Goal: Task Accomplishment & Management: Complete application form

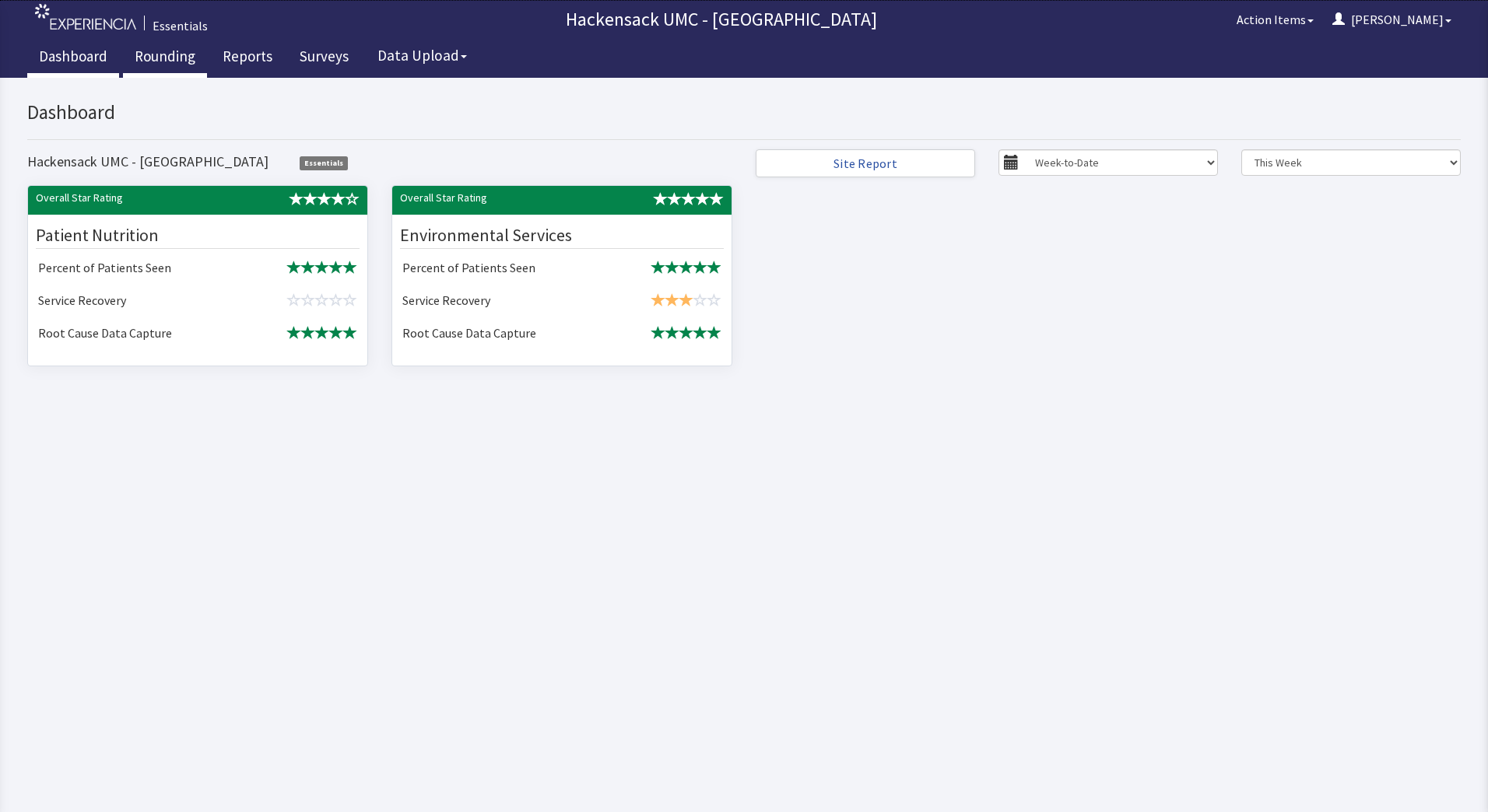
click at [165, 56] on link "Rounding" at bounding box center [165, 58] width 84 height 39
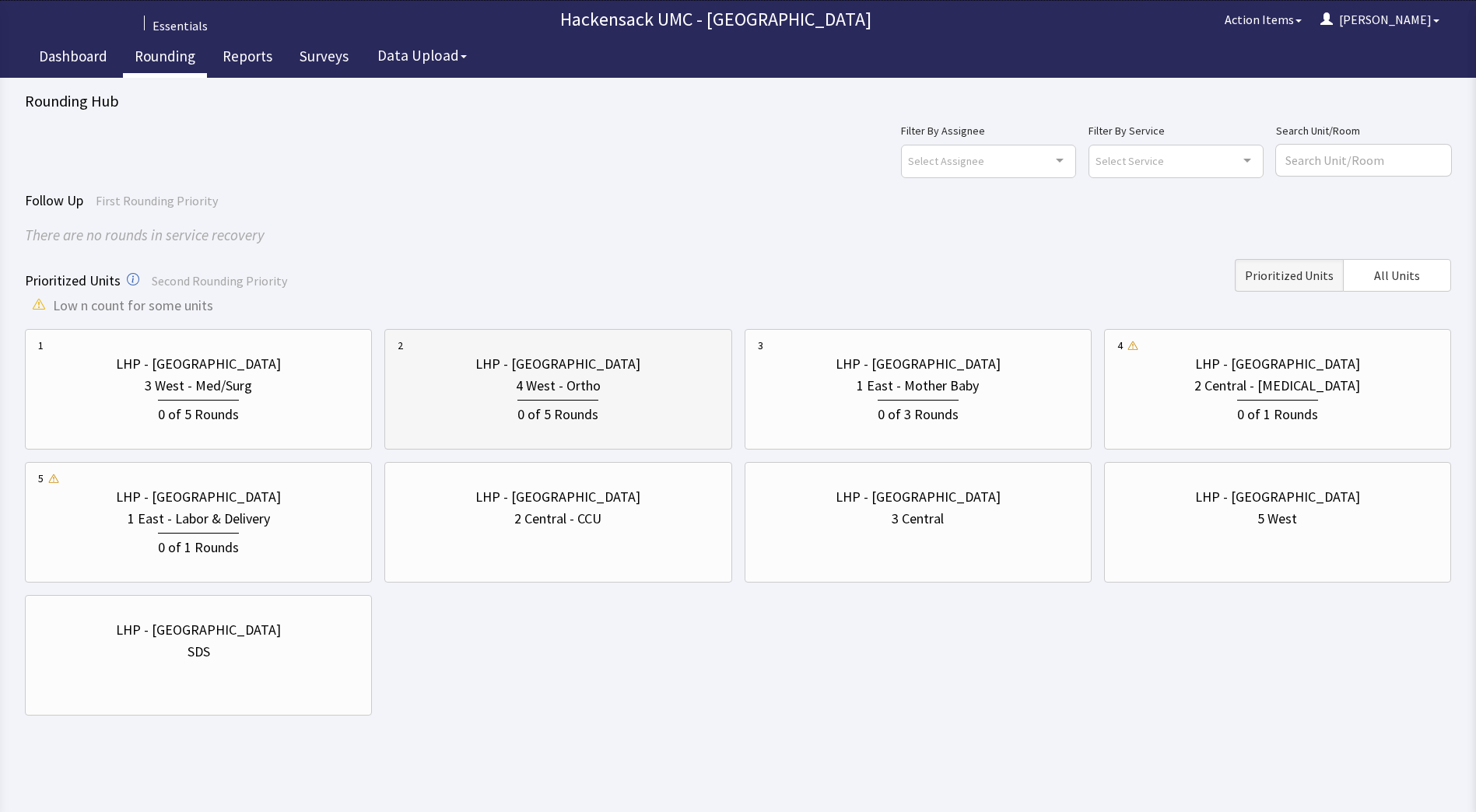
click at [538, 405] on div "0 of 5 Rounds" at bounding box center [558, 412] width 81 height 25
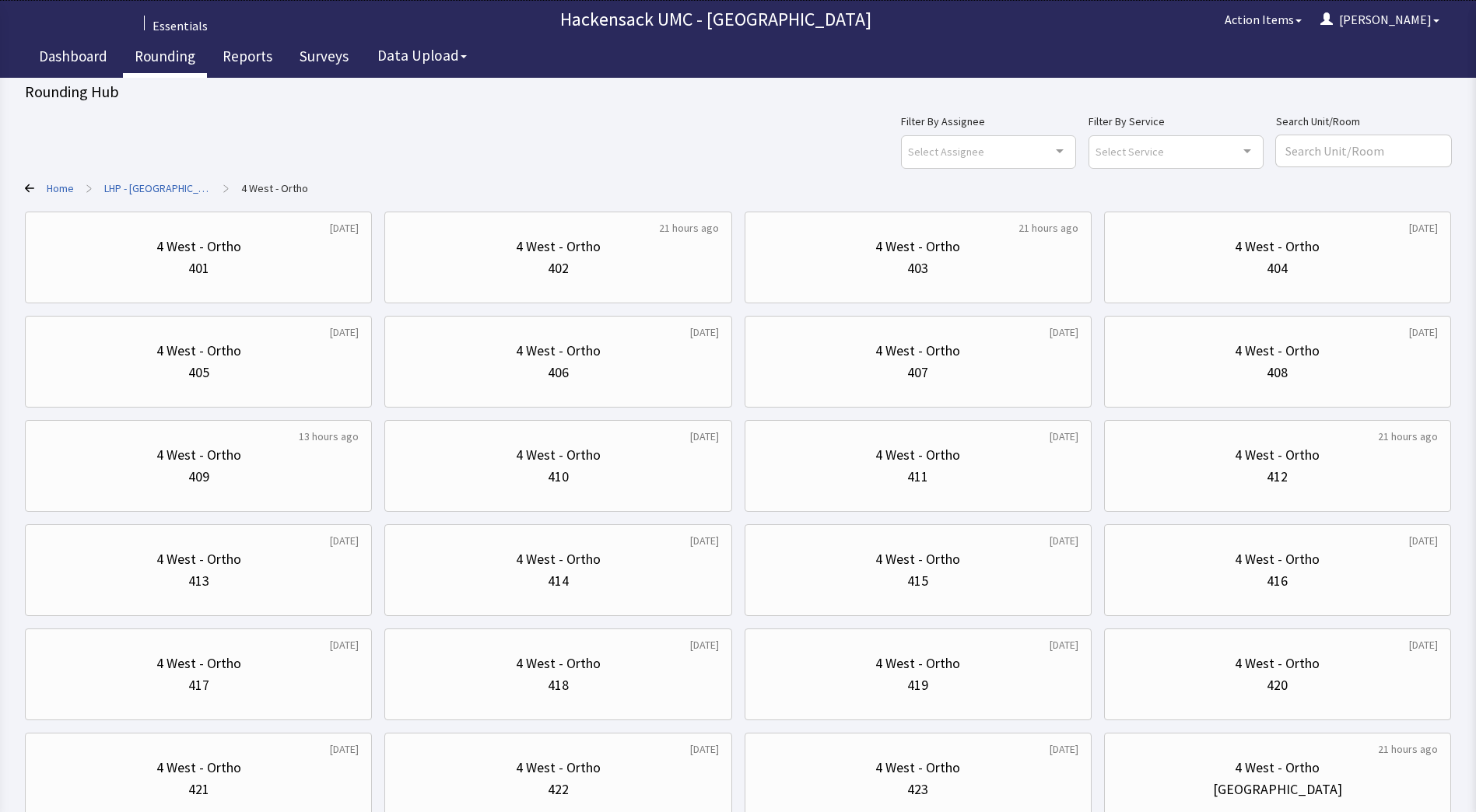
scroll to position [125, 0]
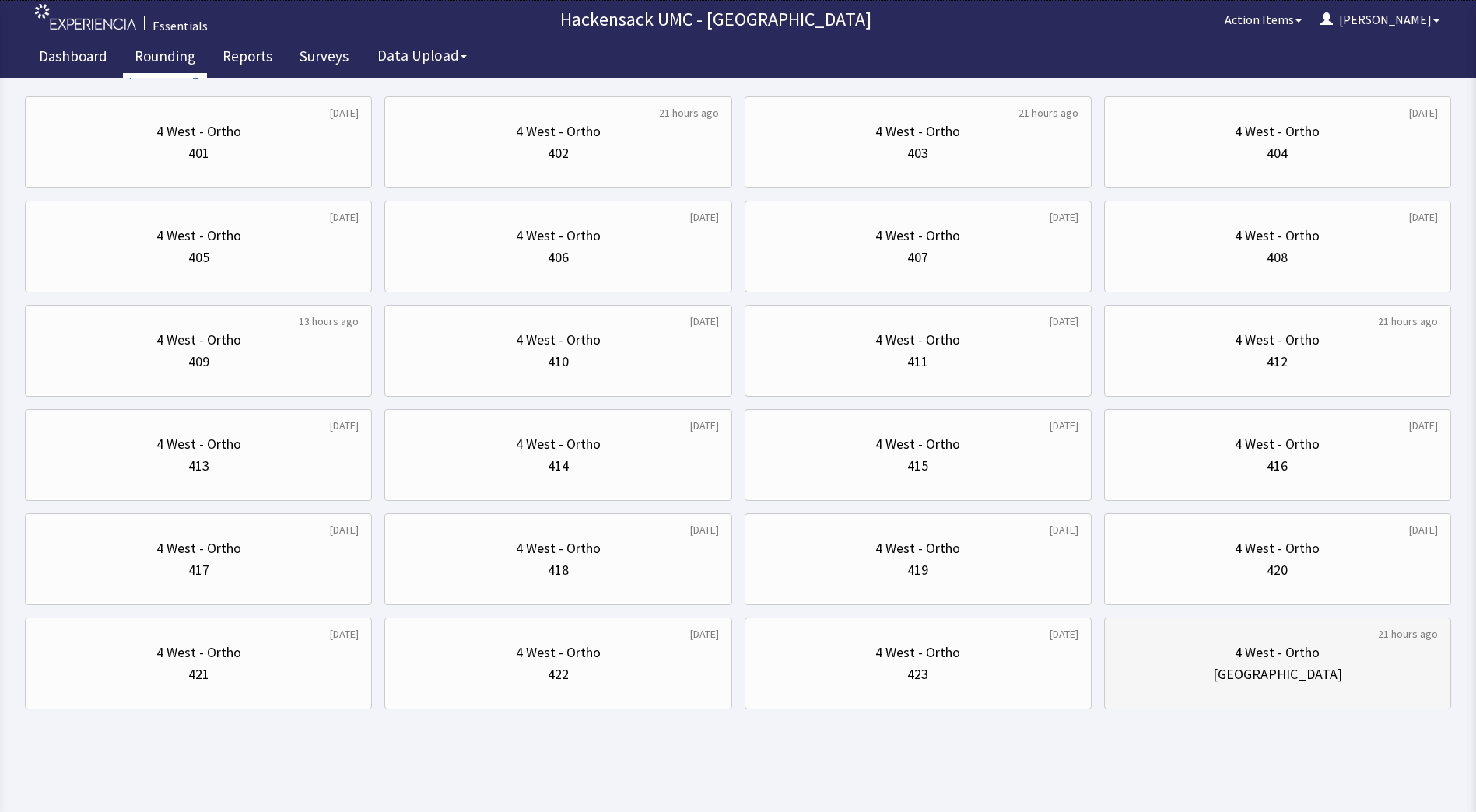
click at [1270, 661] on div "4 West - Ortho" at bounding box center [1277, 652] width 85 height 22
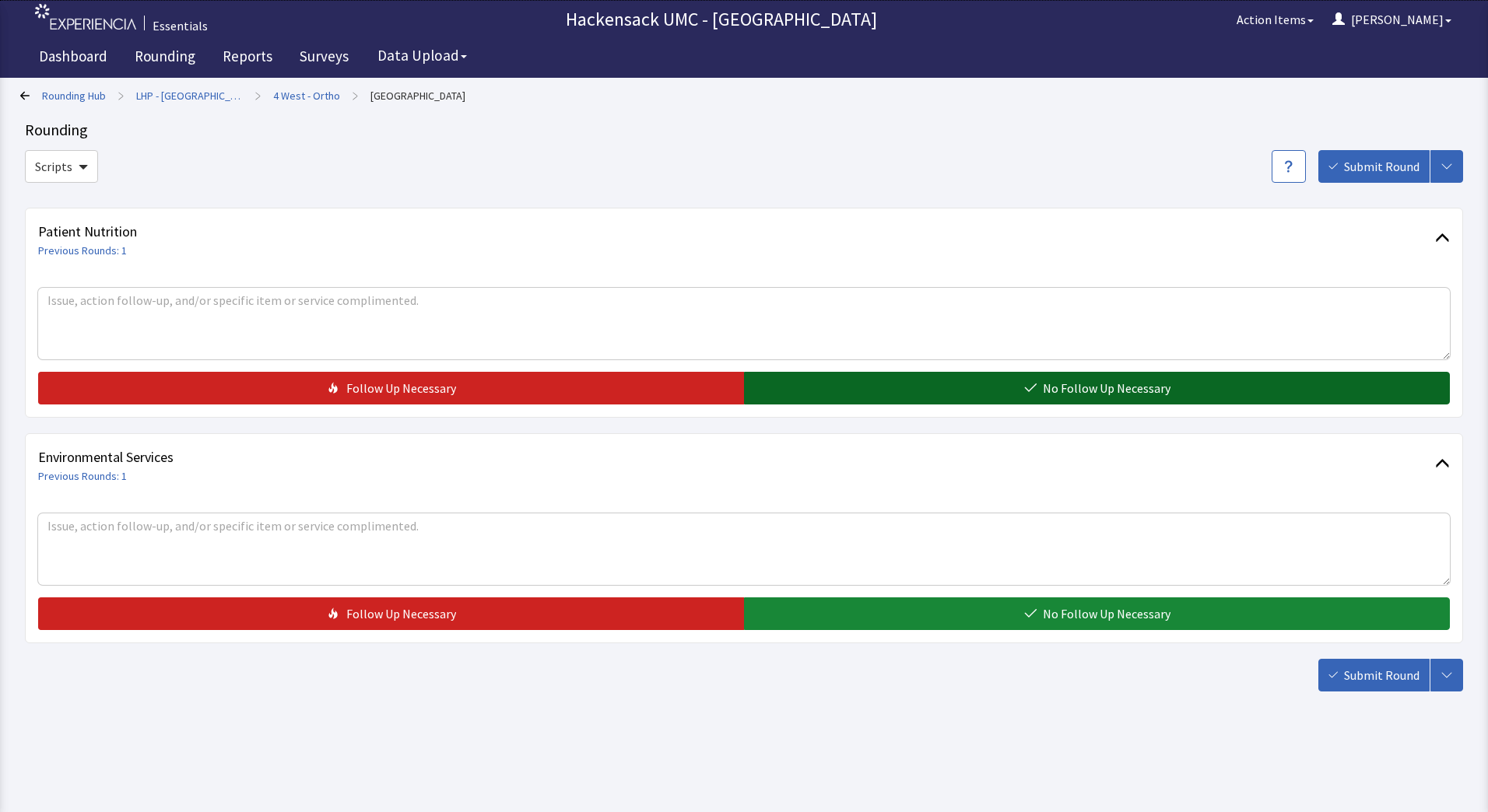
click at [908, 394] on button "No Follow Up Necessary" at bounding box center [1096, 388] width 706 height 32
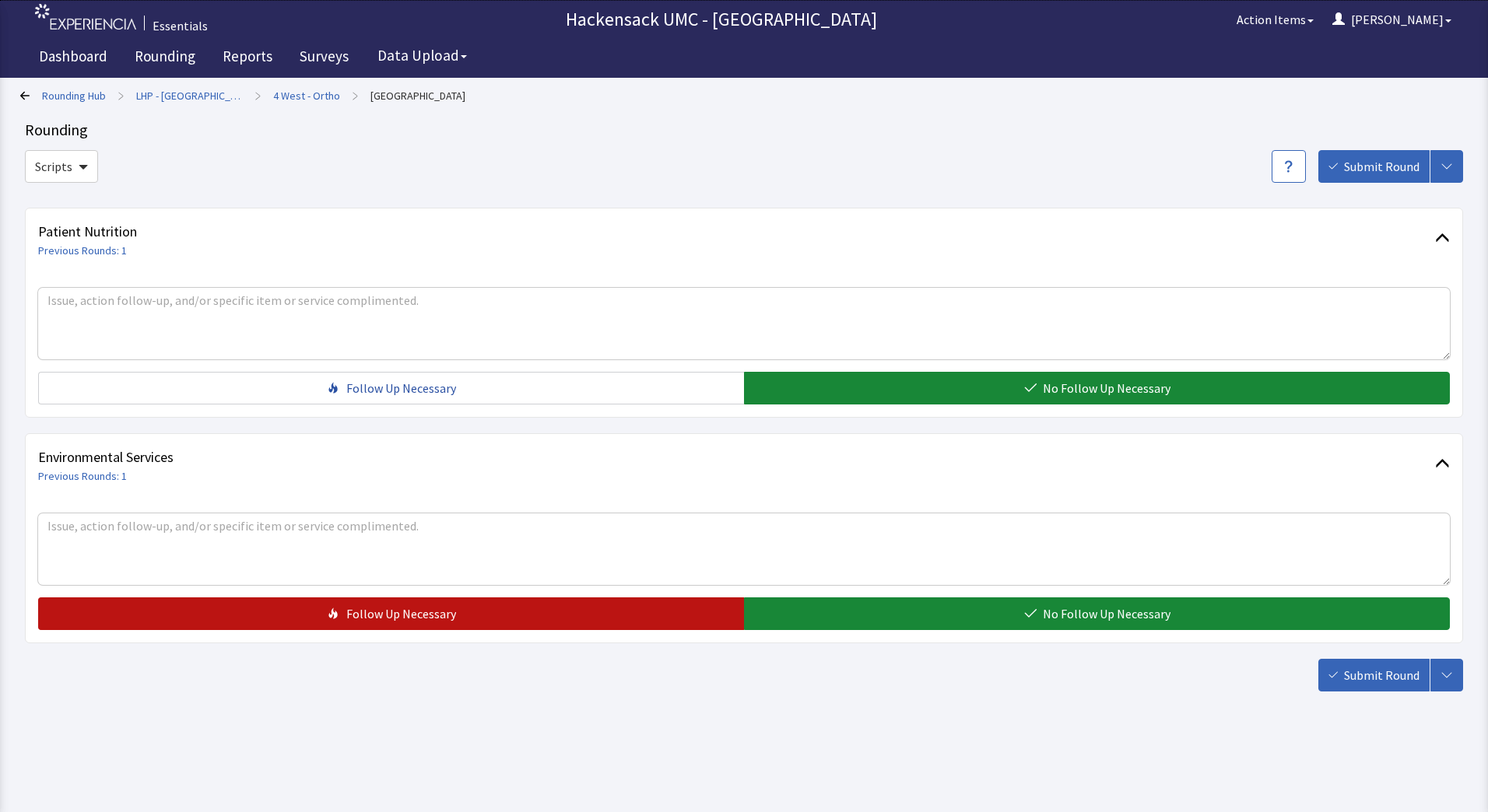
click at [445, 630] on button "Follow Up Necessary" at bounding box center [390, 614] width 706 height 32
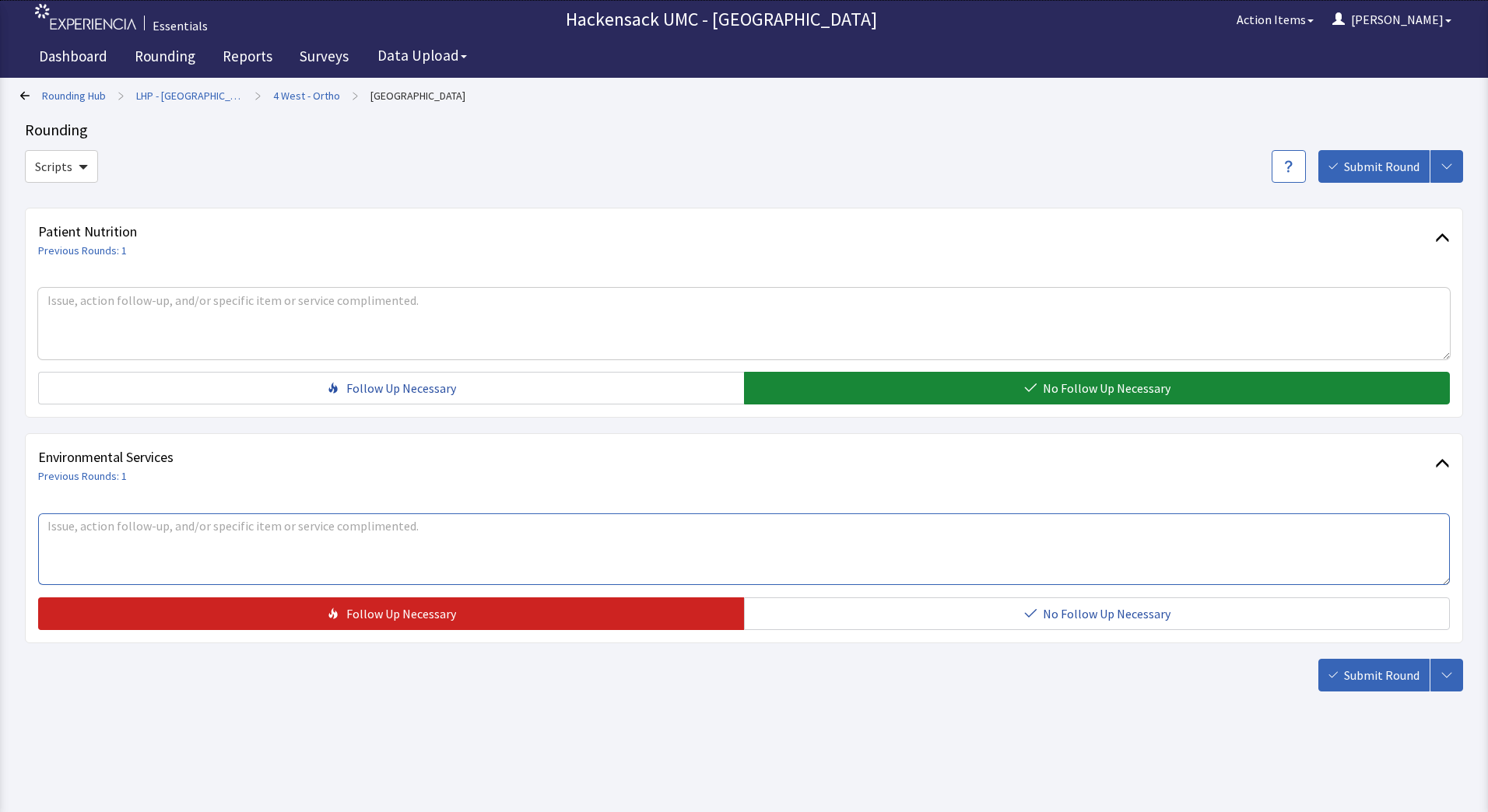
click at [284, 531] on textarea at bounding box center [744, 550] width 1412 height 72
type textarea "Christina - room 419 patient complaining that there room has not been cleaned. …"
click at [1356, 673] on span "Submit Round" at bounding box center [1382, 675] width 75 height 18
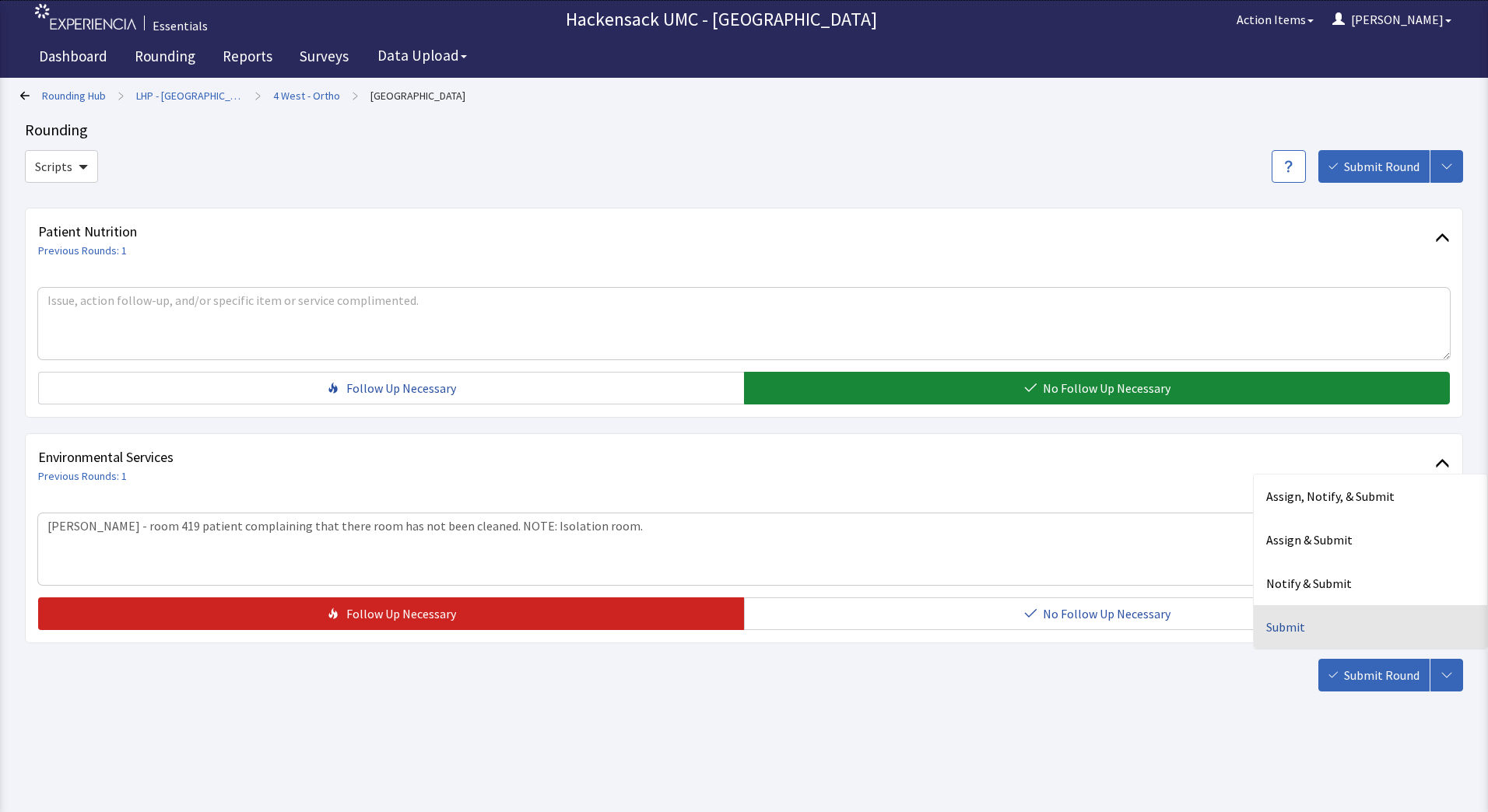
click at [1295, 625] on div "Submit" at bounding box center [1371, 627] width 233 height 44
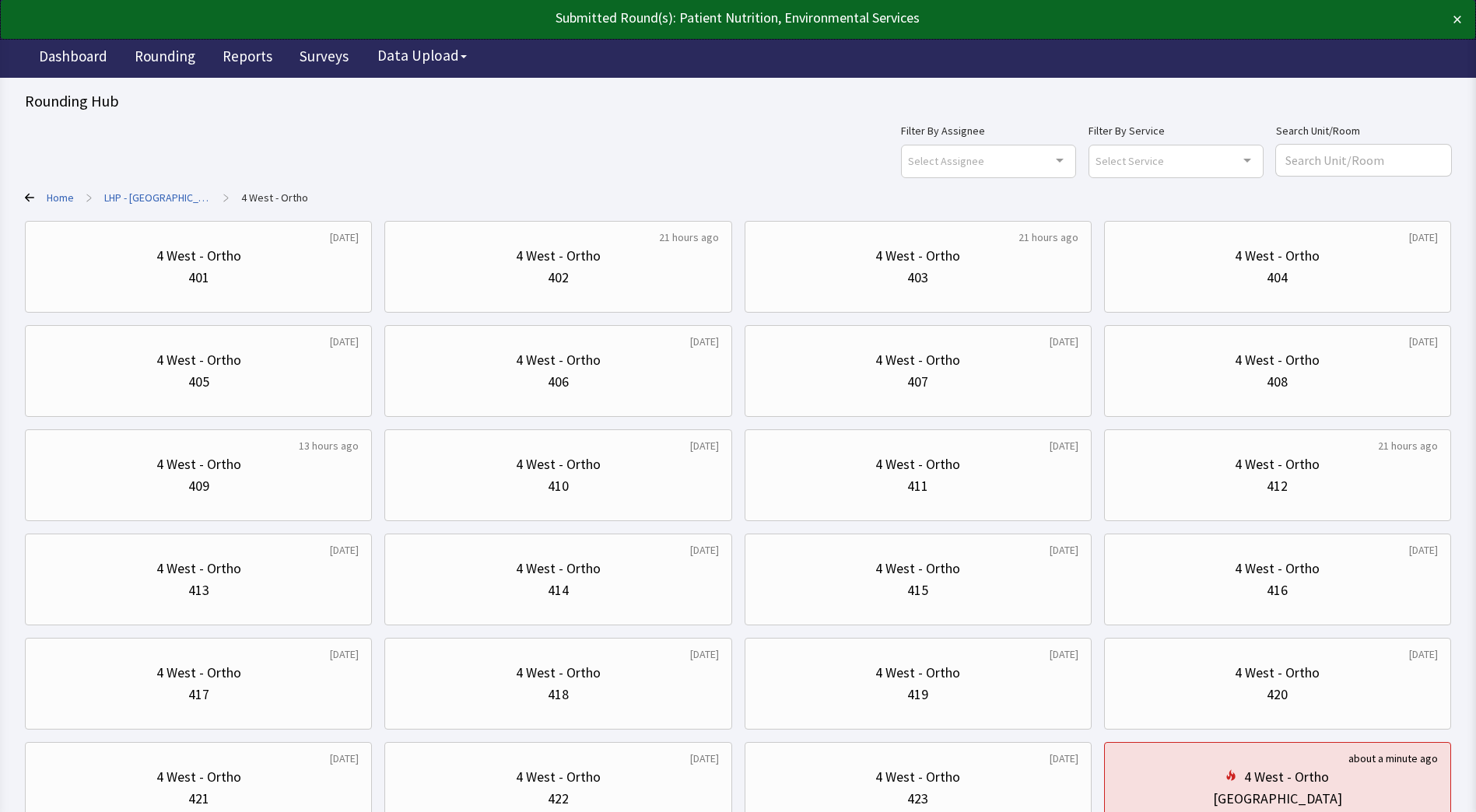
scroll to position [125, 0]
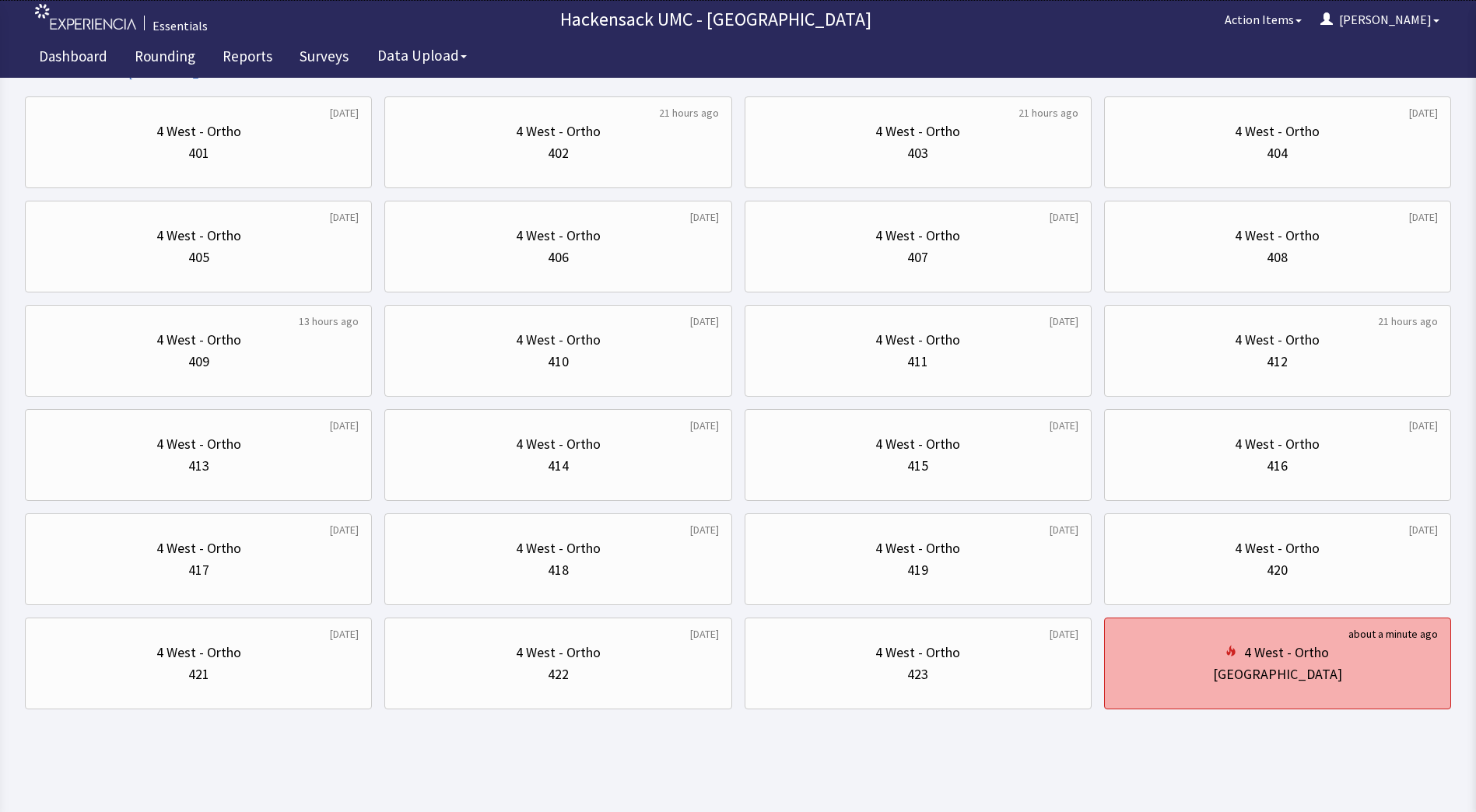
click at [1293, 669] on div "[GEOGRAPHIC_DATA]" at bounding box center [1277, 674] width 129 height 22
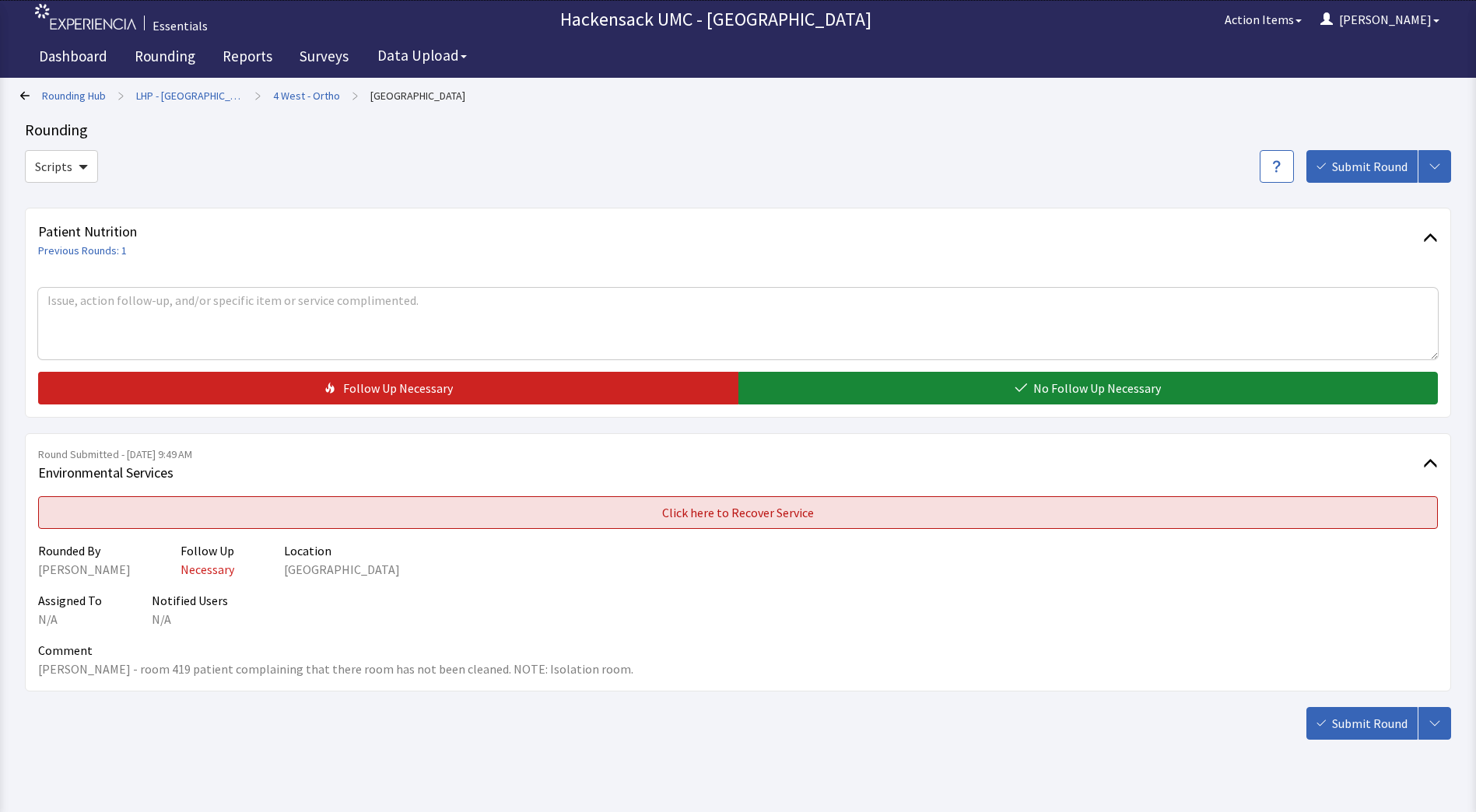
click at [891, 513] on button "Click here to Recover Service" at bounding box center [738, 512] width 1400 height 32
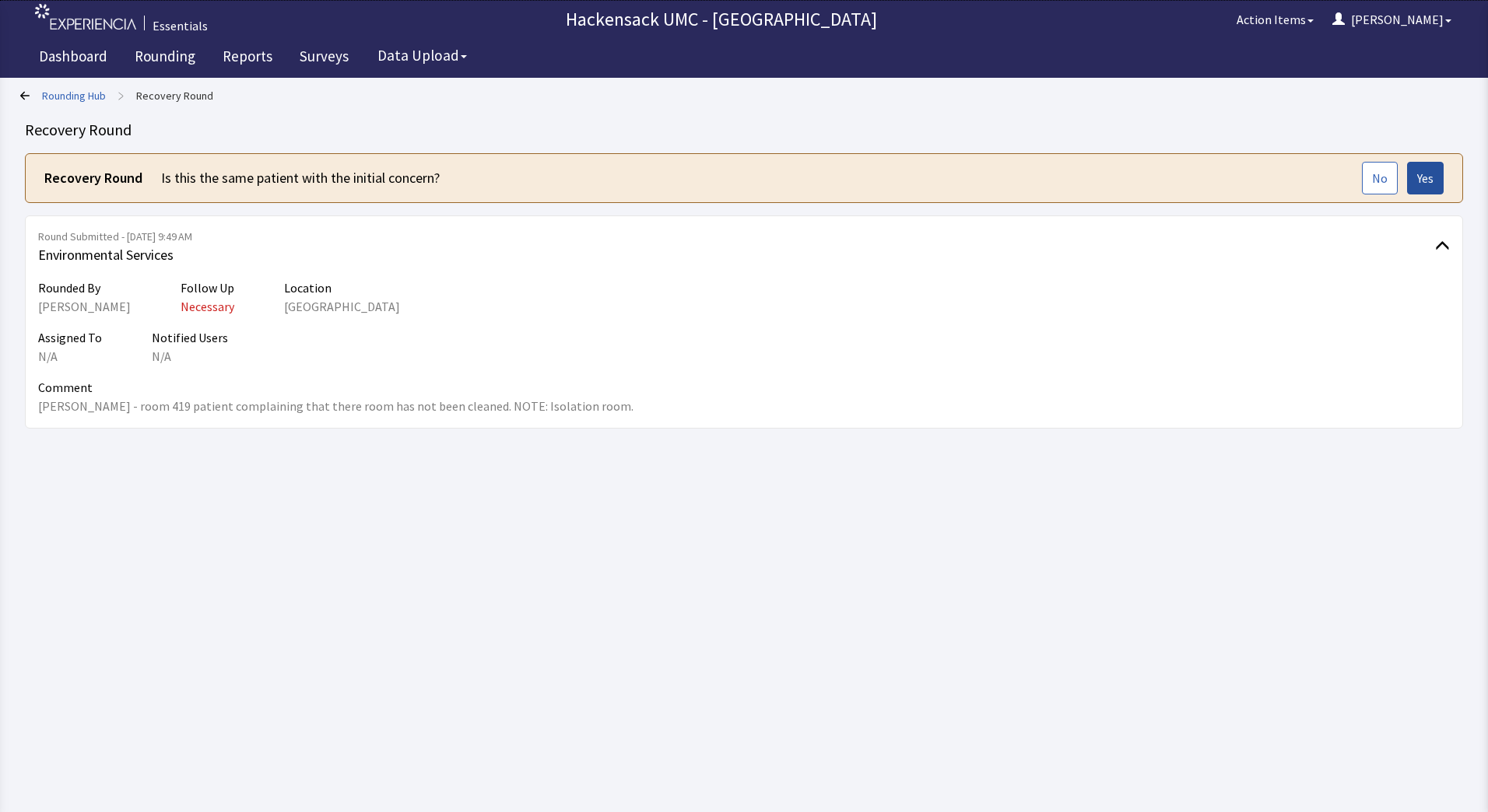
click at [1421, 180] on span "Yes" at bounding box center [1425, 178] width 17 height 18
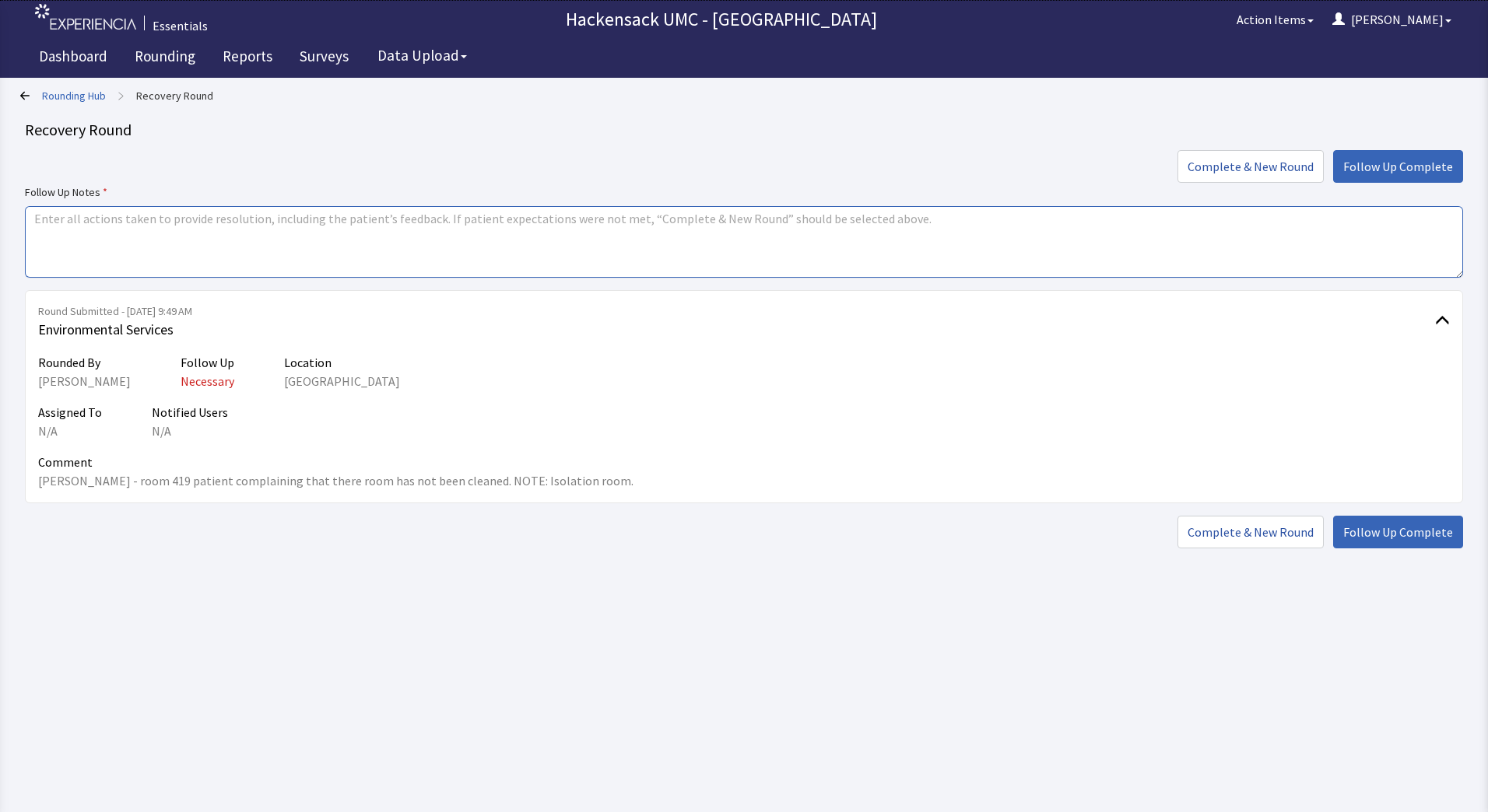
click at [520, 239] on textarea at bounding box center [744, 242] width 1438 height 72
type textarea "Sent Fitzroy the housekeeper to service room 419."
click at [1413, 167] on span "Follow Up Complete" at bounding box center [1398, 166] width 110 height 18
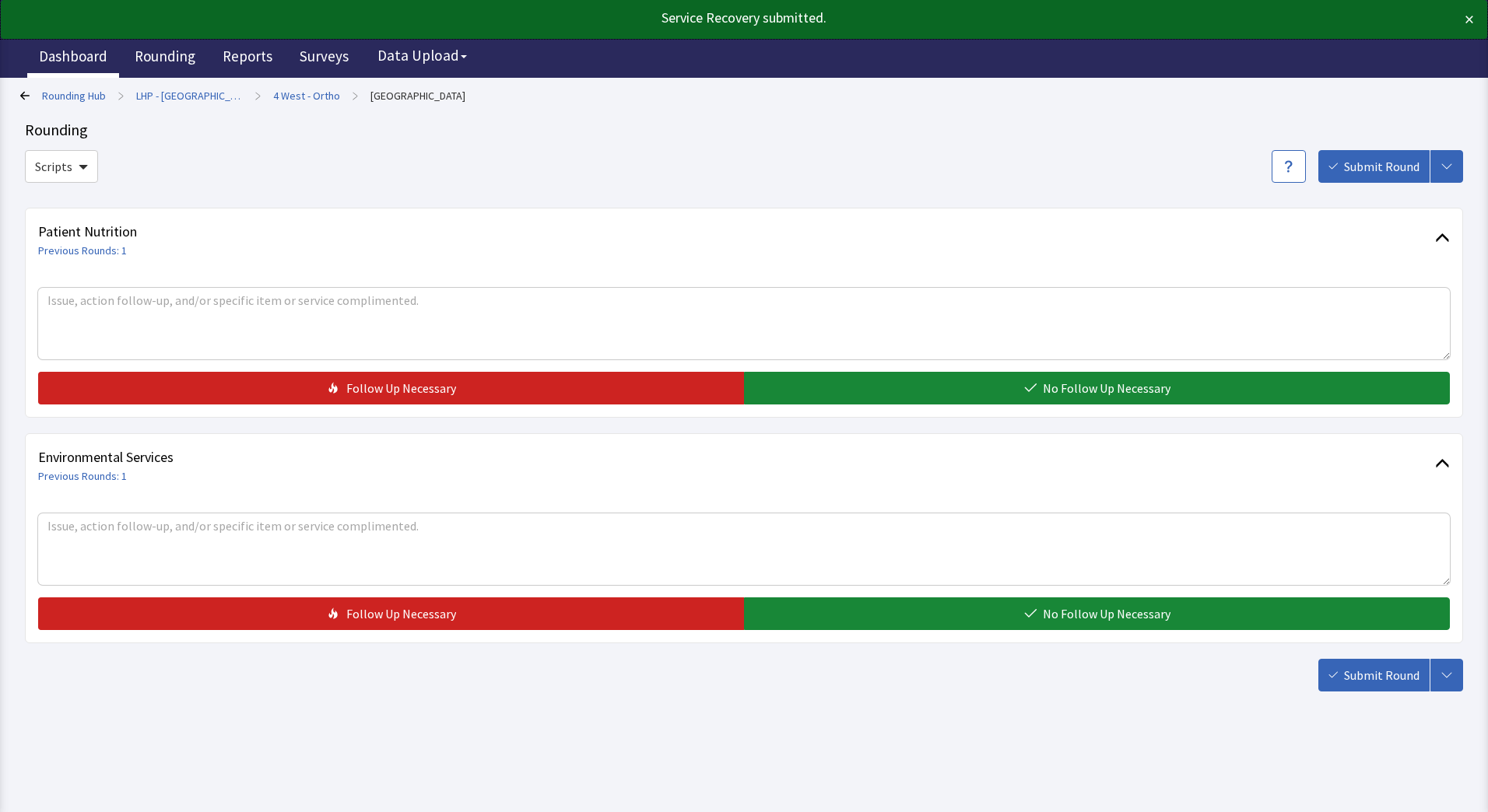
click at [83, 55] on link "Dashboard" at bounding box center [73, 58] width 92 height 39
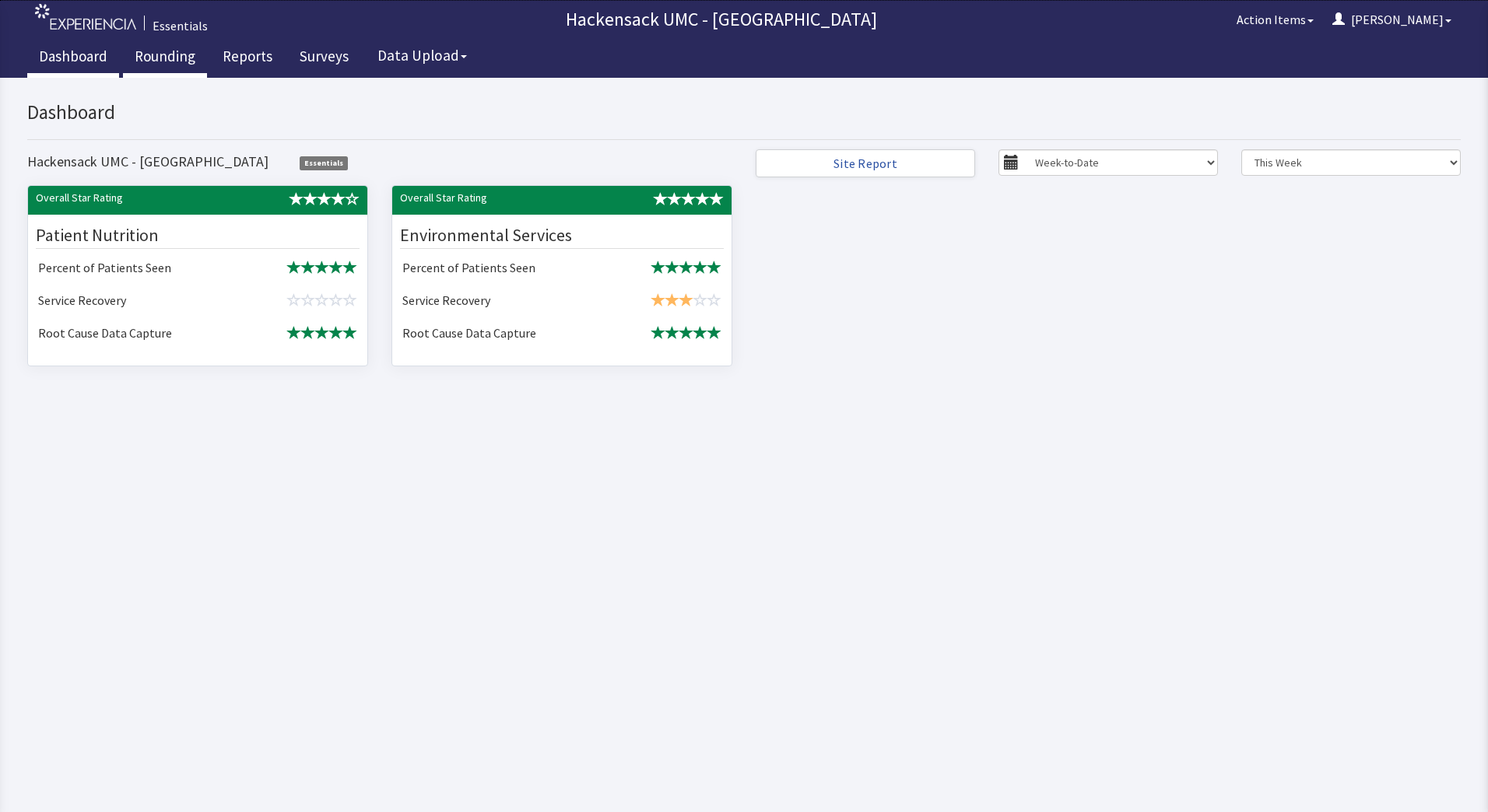
click at [167, 53] on link "Rounding" at bounding box center [165, 58] width 84 height 39
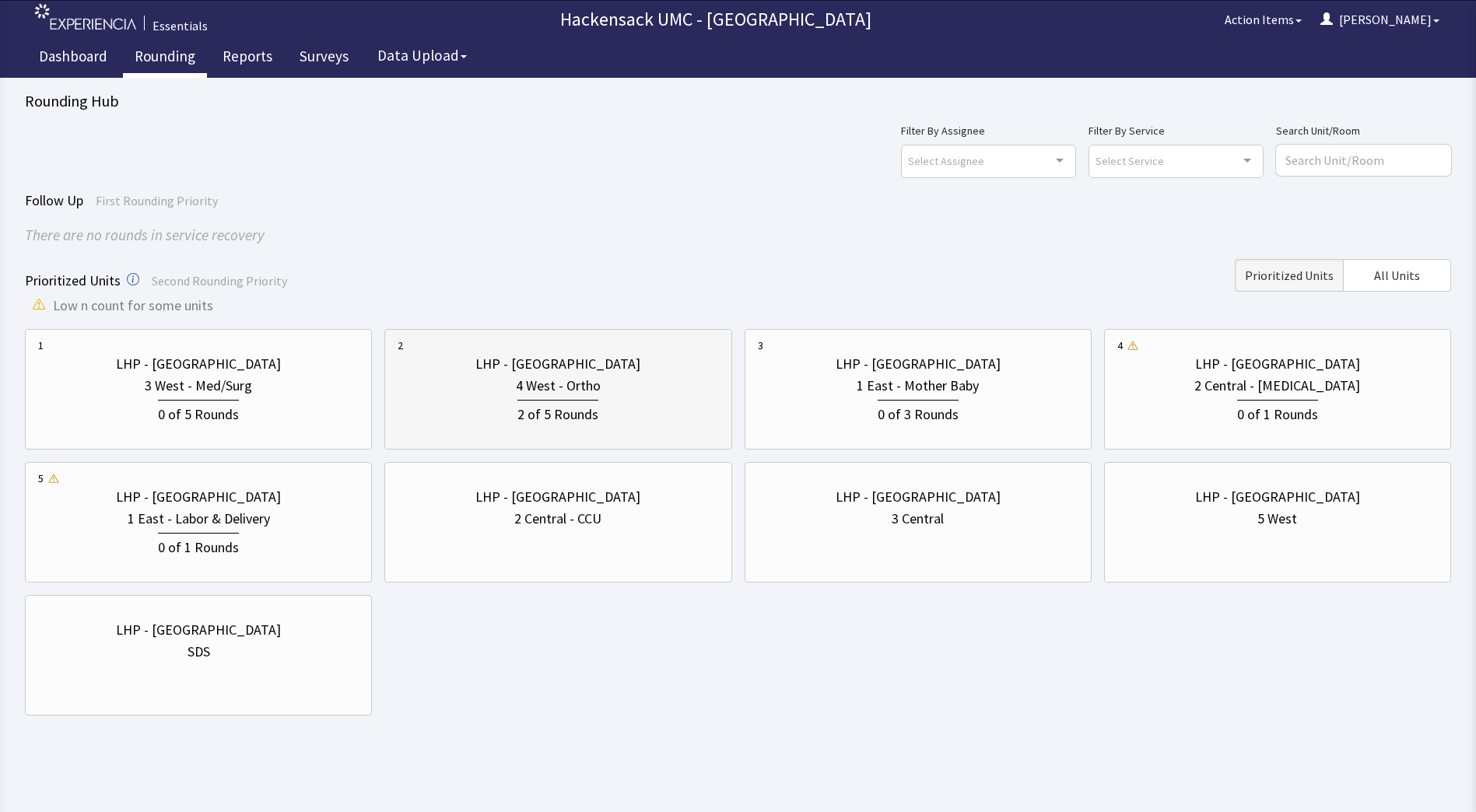
click at [496, 414] on div "2 of 5 Rounds" at bounding box center [558, 411] width 321 height 29
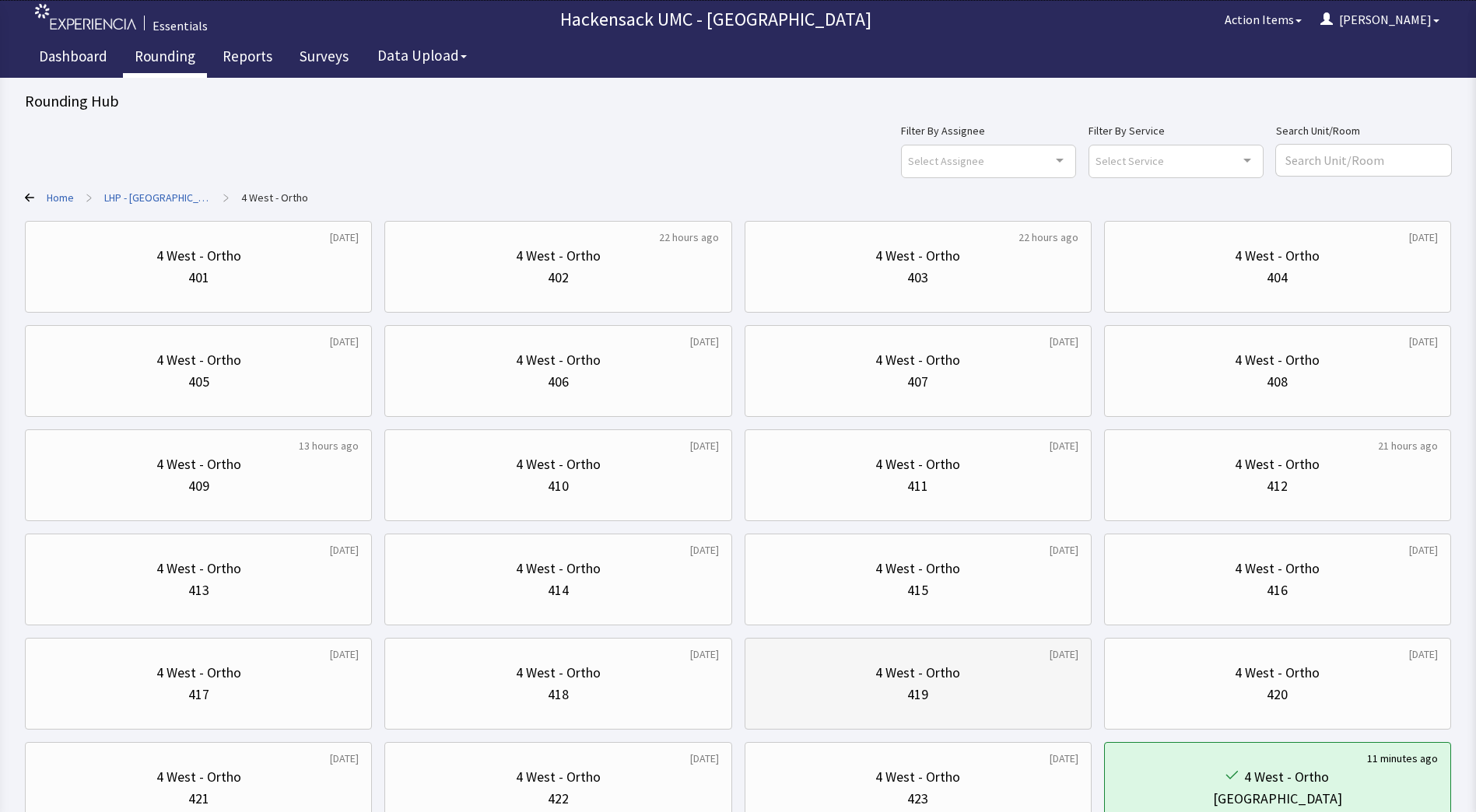
click at [925, 693] on div "419" at bounding box center [918, 694] width 21 height 22
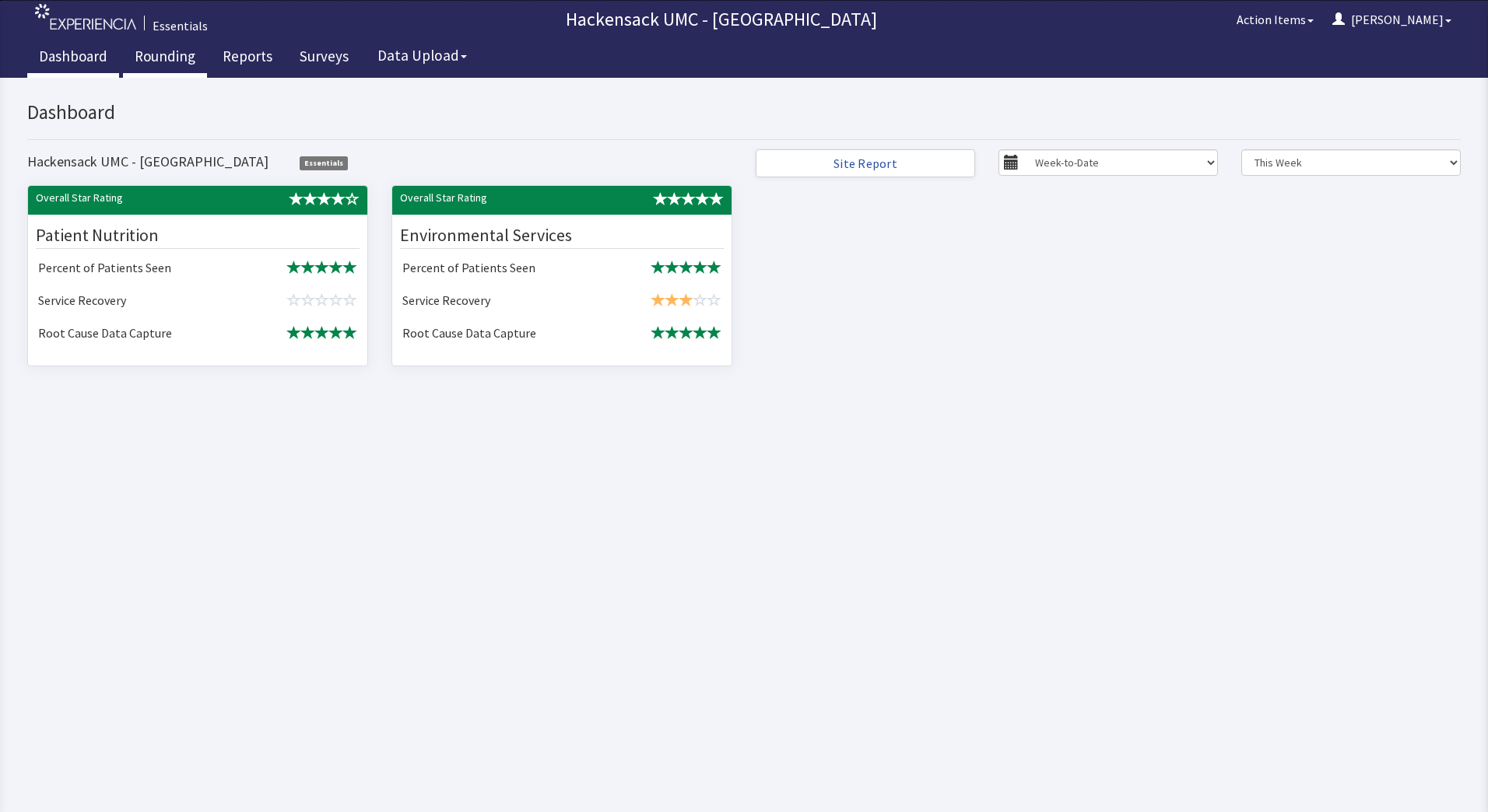
click at [155, 59] on link "Rounding" at bounding box center [165, 58] width 84 height 39
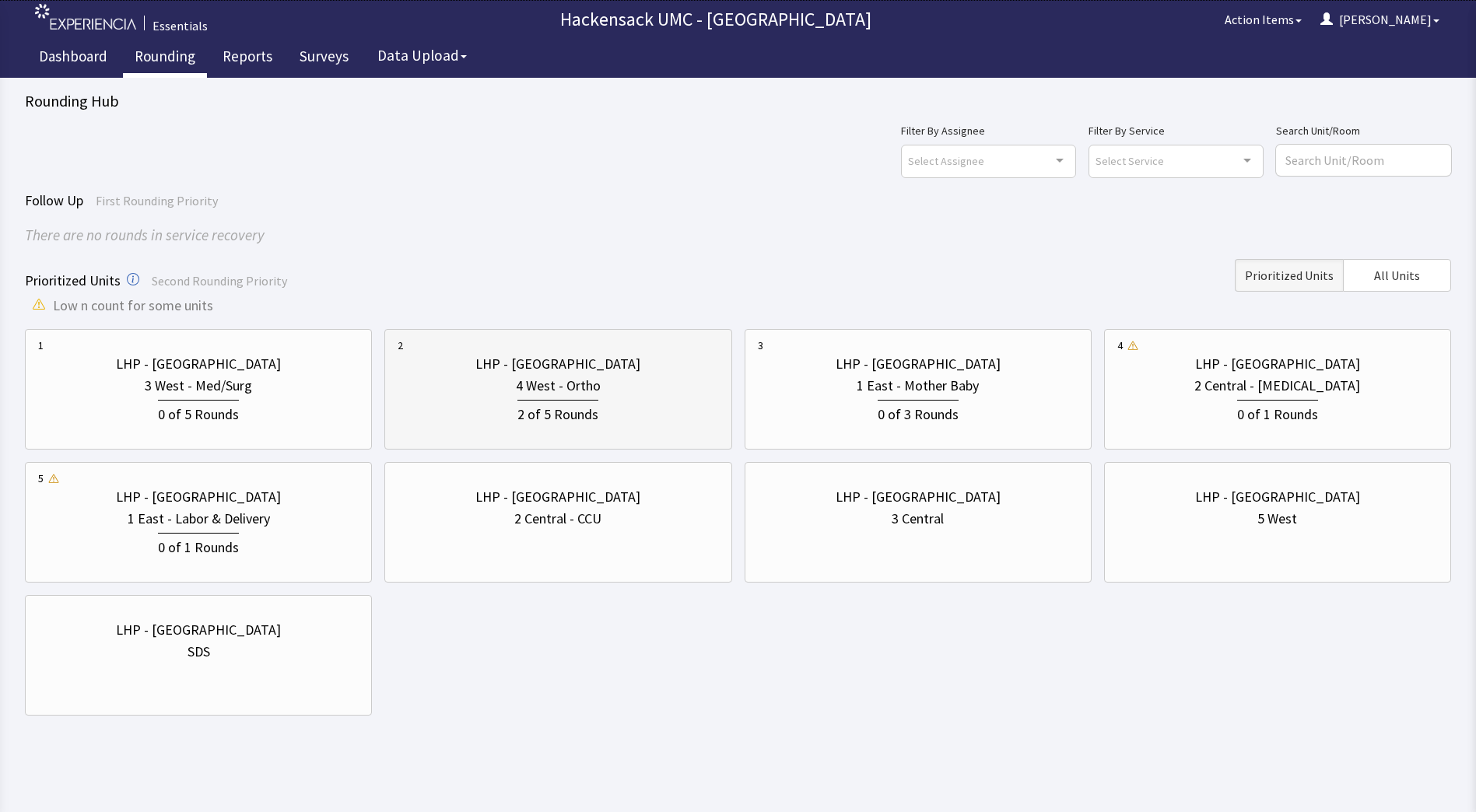
click at [555, 364] on div "LHP - [GEOGRAPHIC_DATA]" at bounding box center [558, 364] width 165 height 22
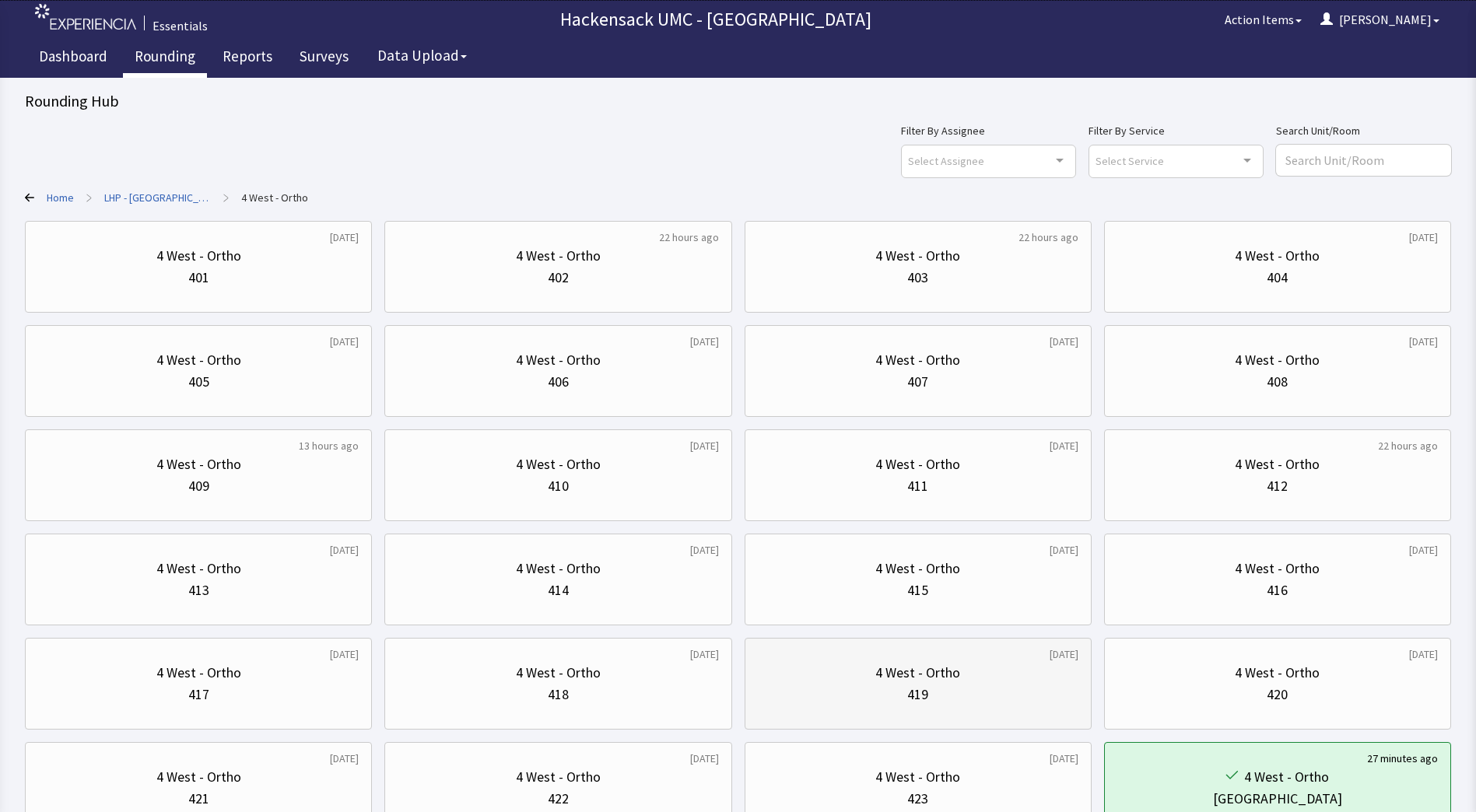
click at [979, 685] on div "419" at bounding box center [918, 694] width 321 height 22
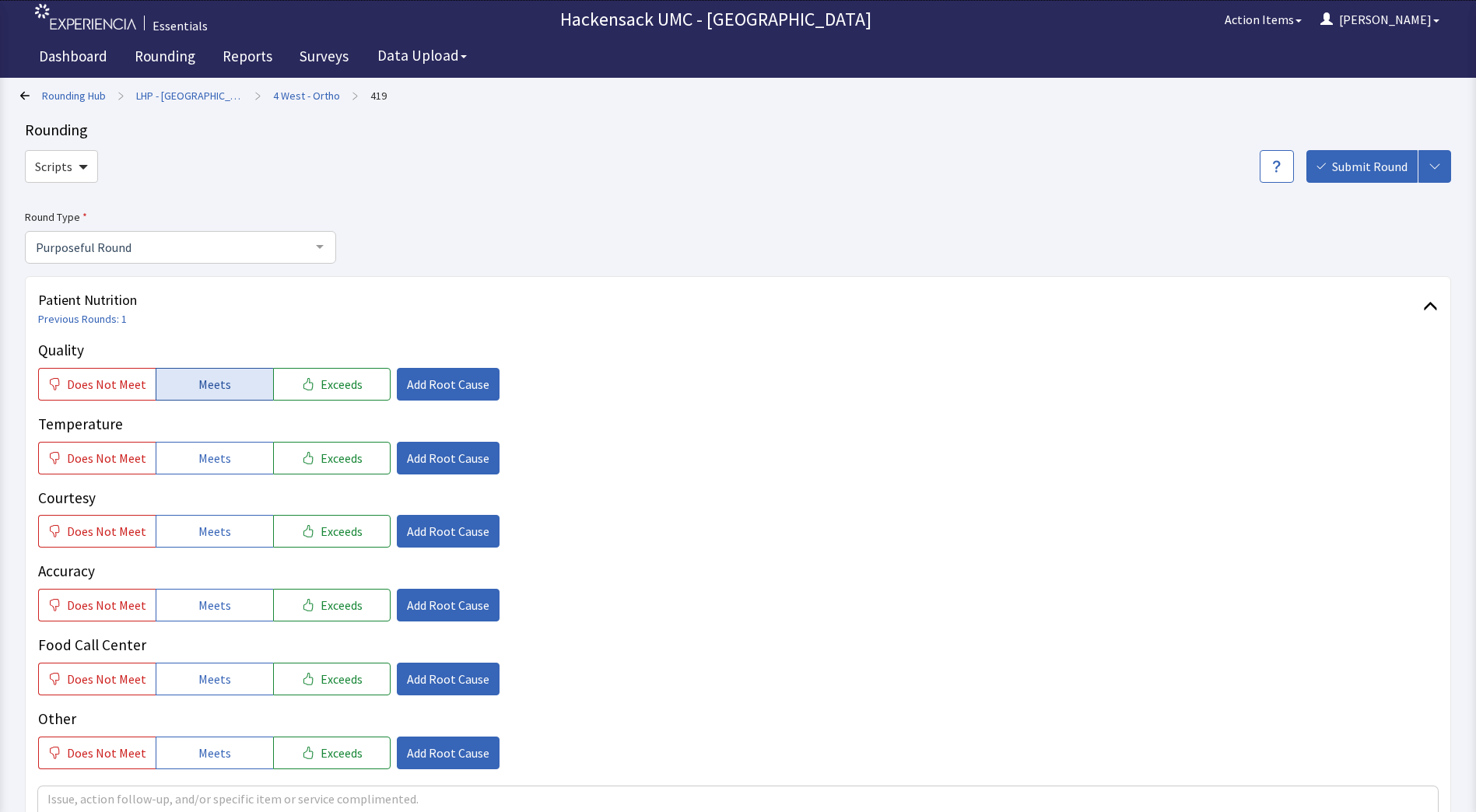
click at [198, 388] on span "Meets" at bounding box center [214, 384] width 32 height 18
click at [203, 452] on span "Meets" at bounding box center [214, 458] width 32 height 18
click at [209, 542] on button "Meets" at bounding box center [214, 531] width 118 height 32
click at [211, 598] on span "Meets" at bounding box center [214, 605] width 32 height 18
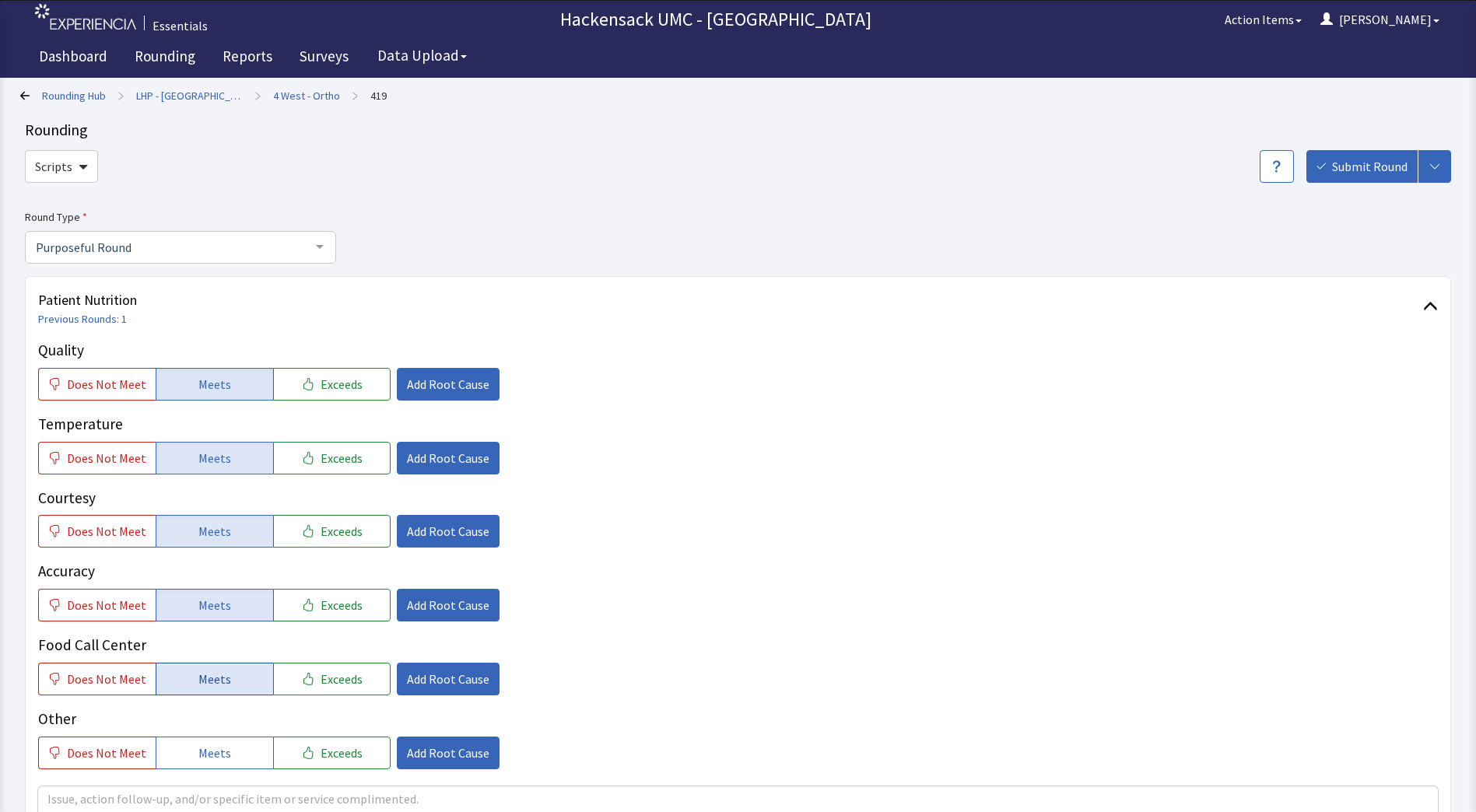
click at [217, 670] on span "Meets" at bounding box center [214, 679] width 32 height 18
click at [218, 750] on span "Meets" at bounding box center [214, 752] width 32 height 18
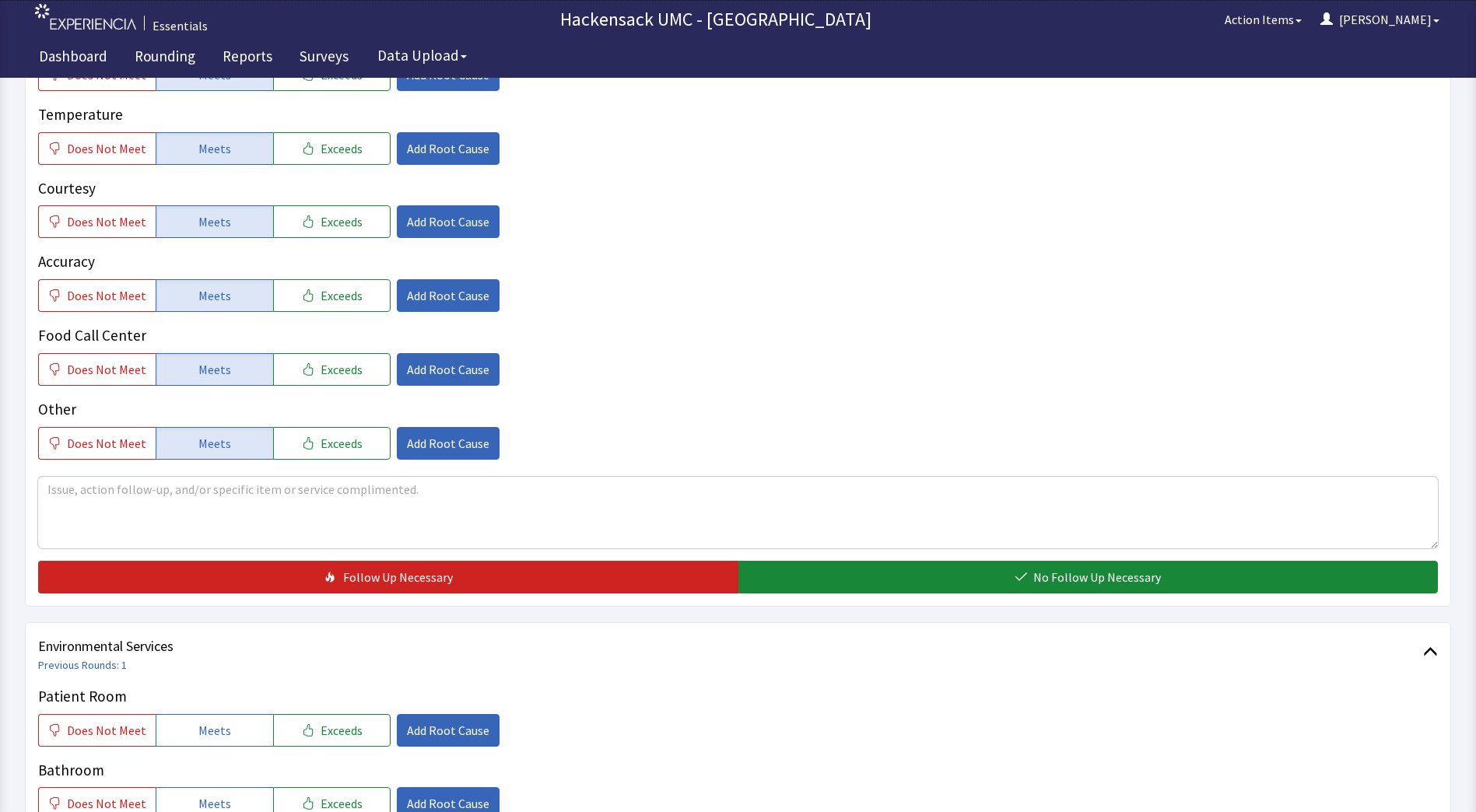
scroll to position [316, 0]
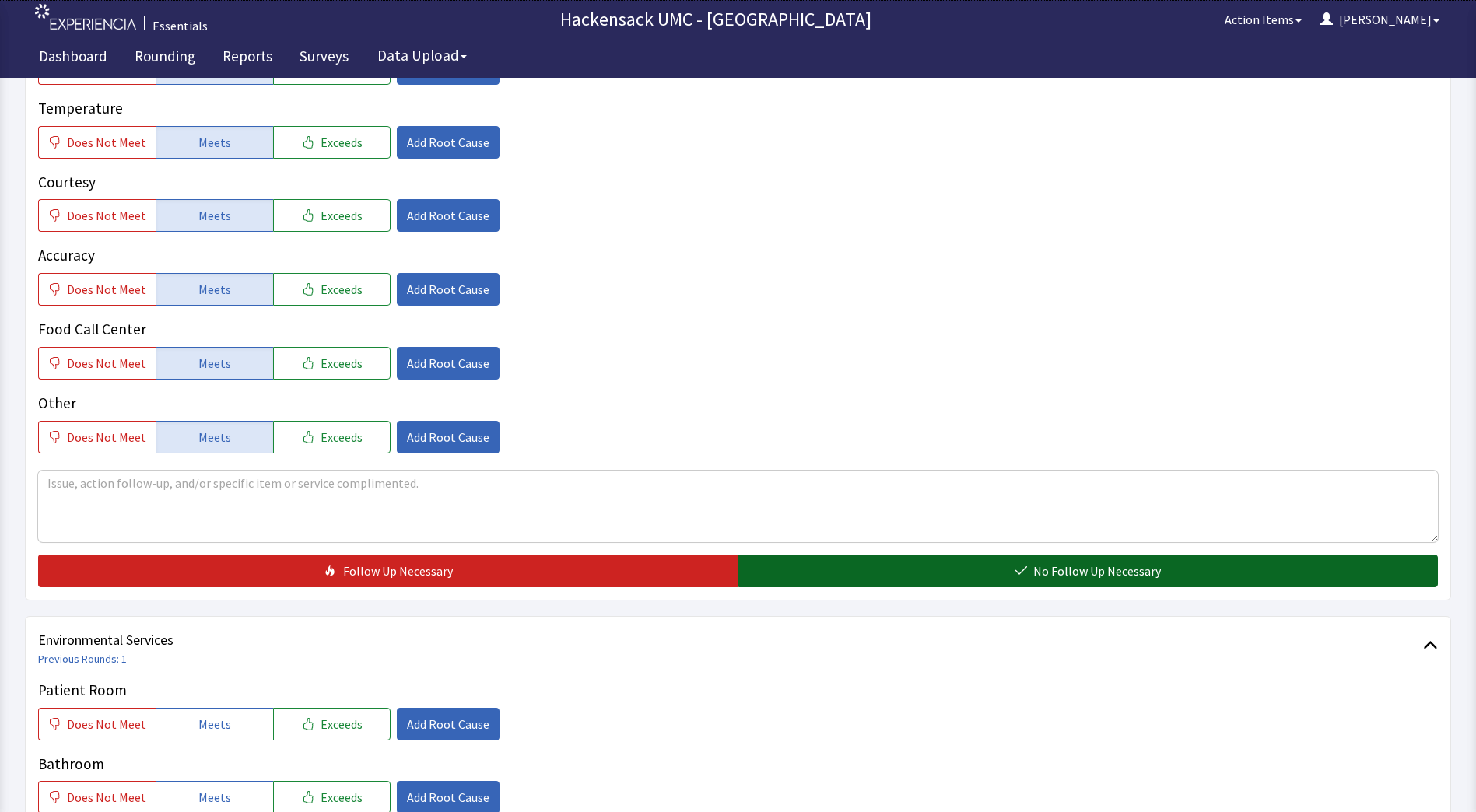
click at [934, 555] on button "No Follow Up Necessary" at bounding box center [1088, 571] width 701 height 32
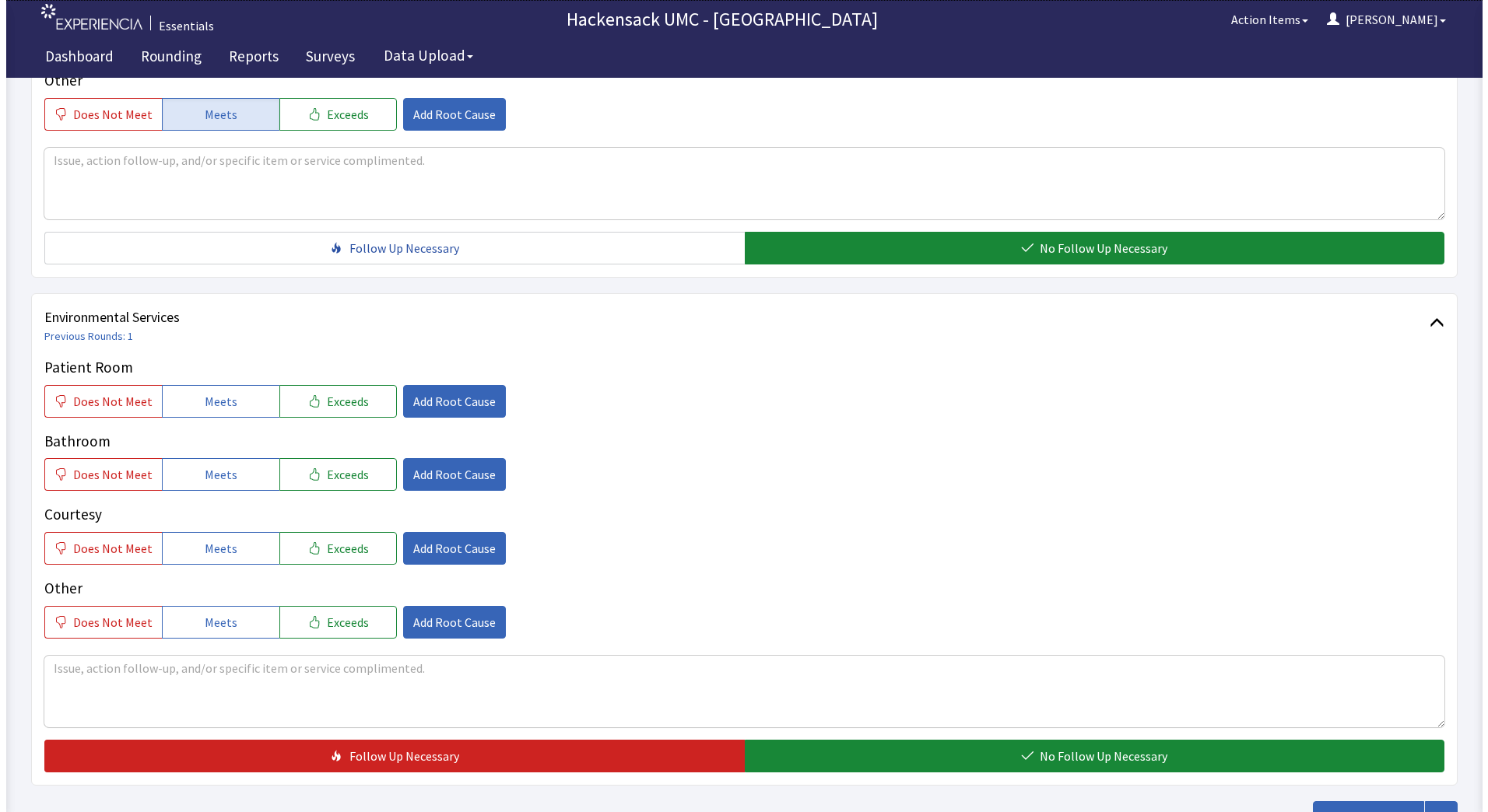
scroll to position [658, 0]
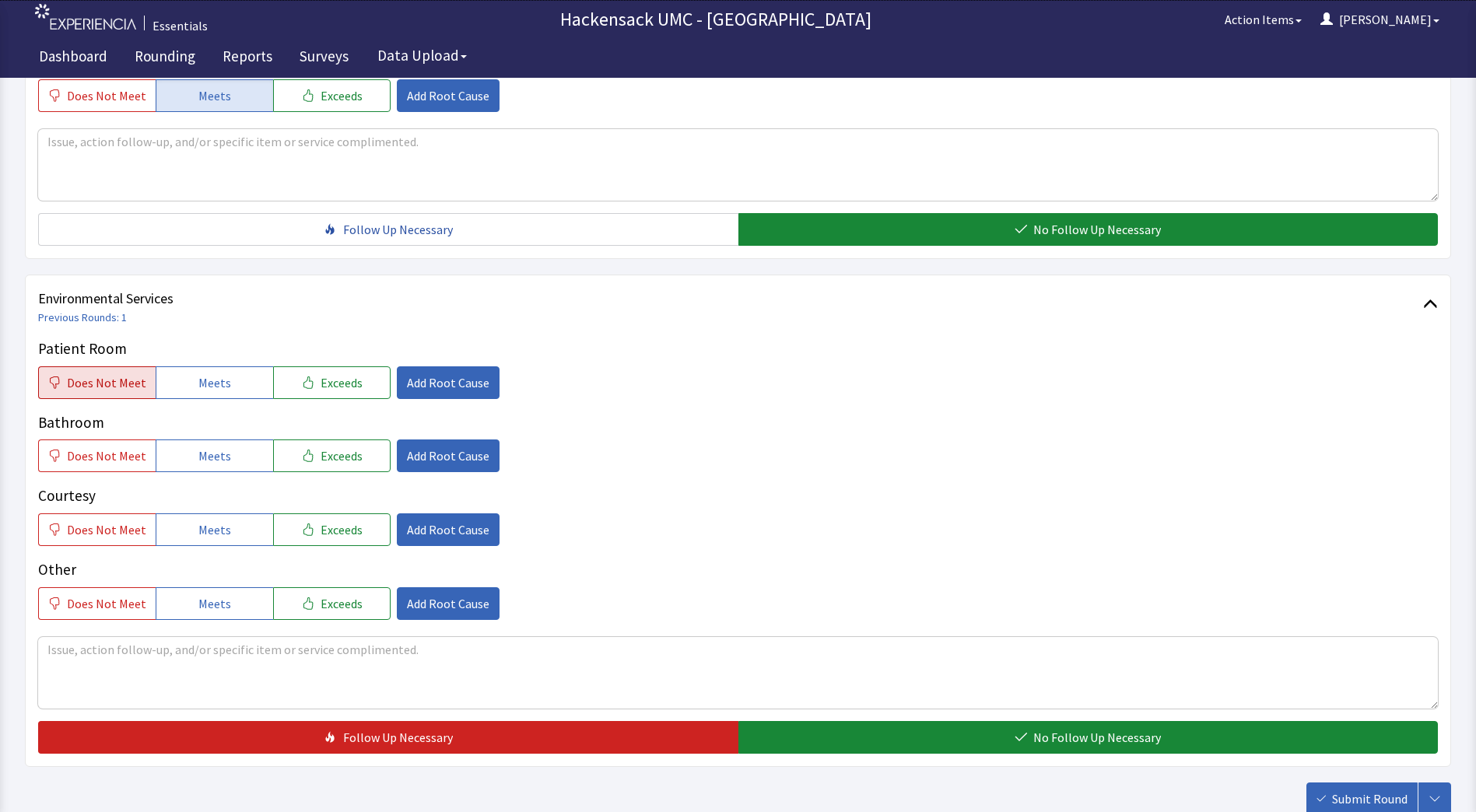
click at [128, 390] on span "Does Not Meet" at bounding box center [106, 382] width 80 height 18
click at [434, 388] on span "Add Root Cause" at bounding box center [448, 382] width 82 height 18
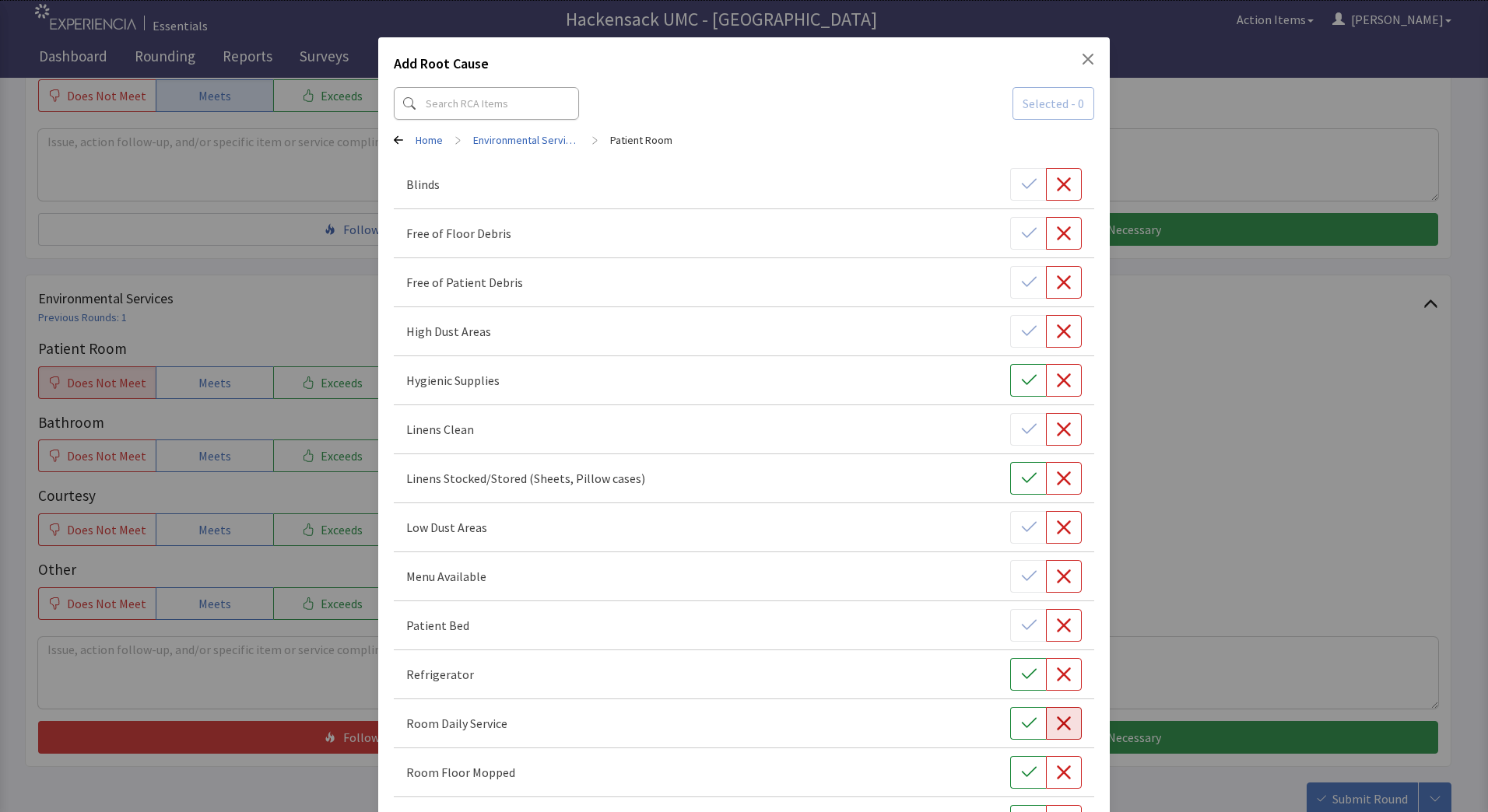
click at [1060, 730] on icon "button" at bounding box center [1064, 723] width 14 height 14
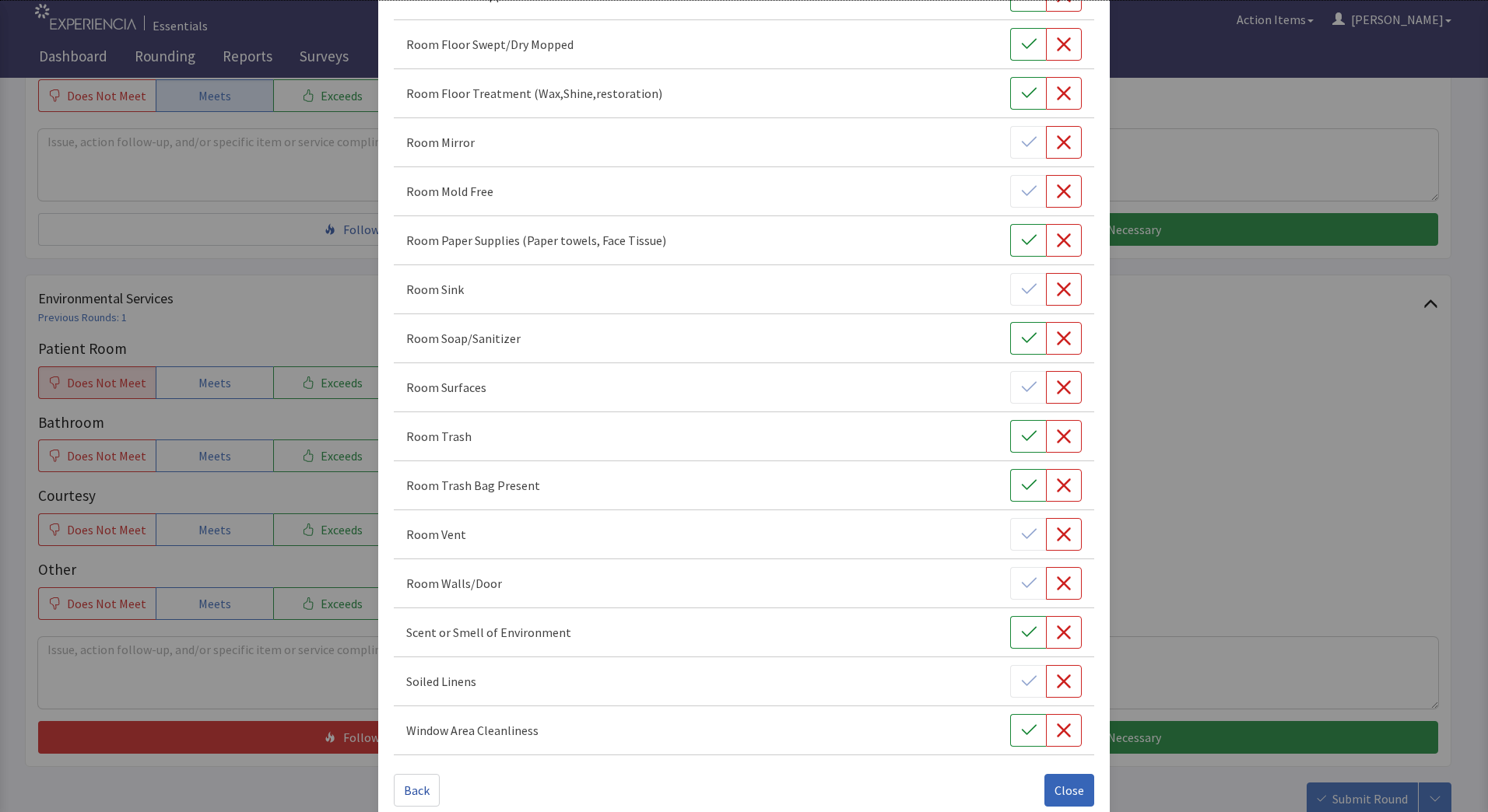
scroll to position [800, 0]
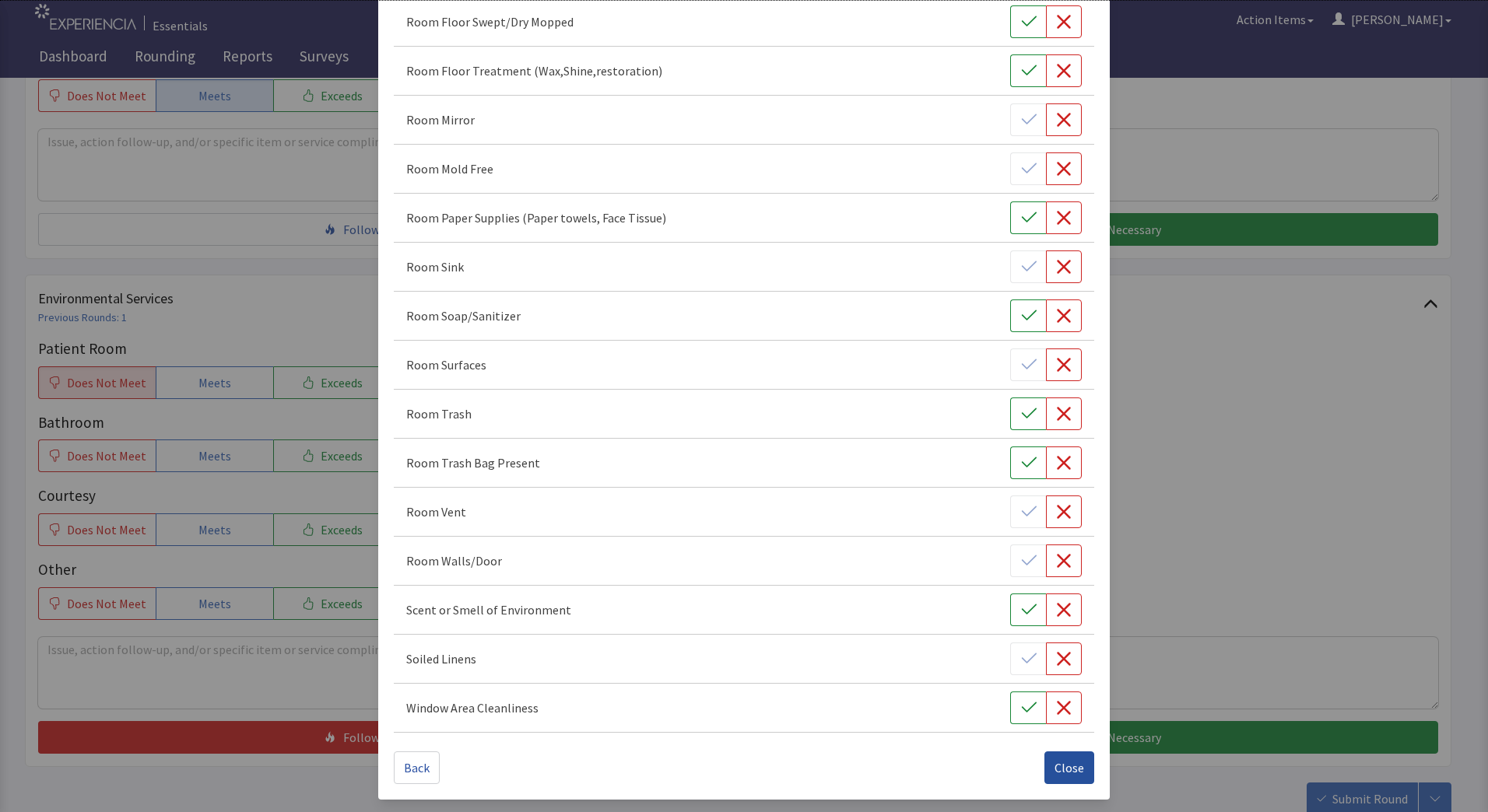
click at [1057, 771] on span "Close" at bounding box center [1069, 767] width 30 height 18
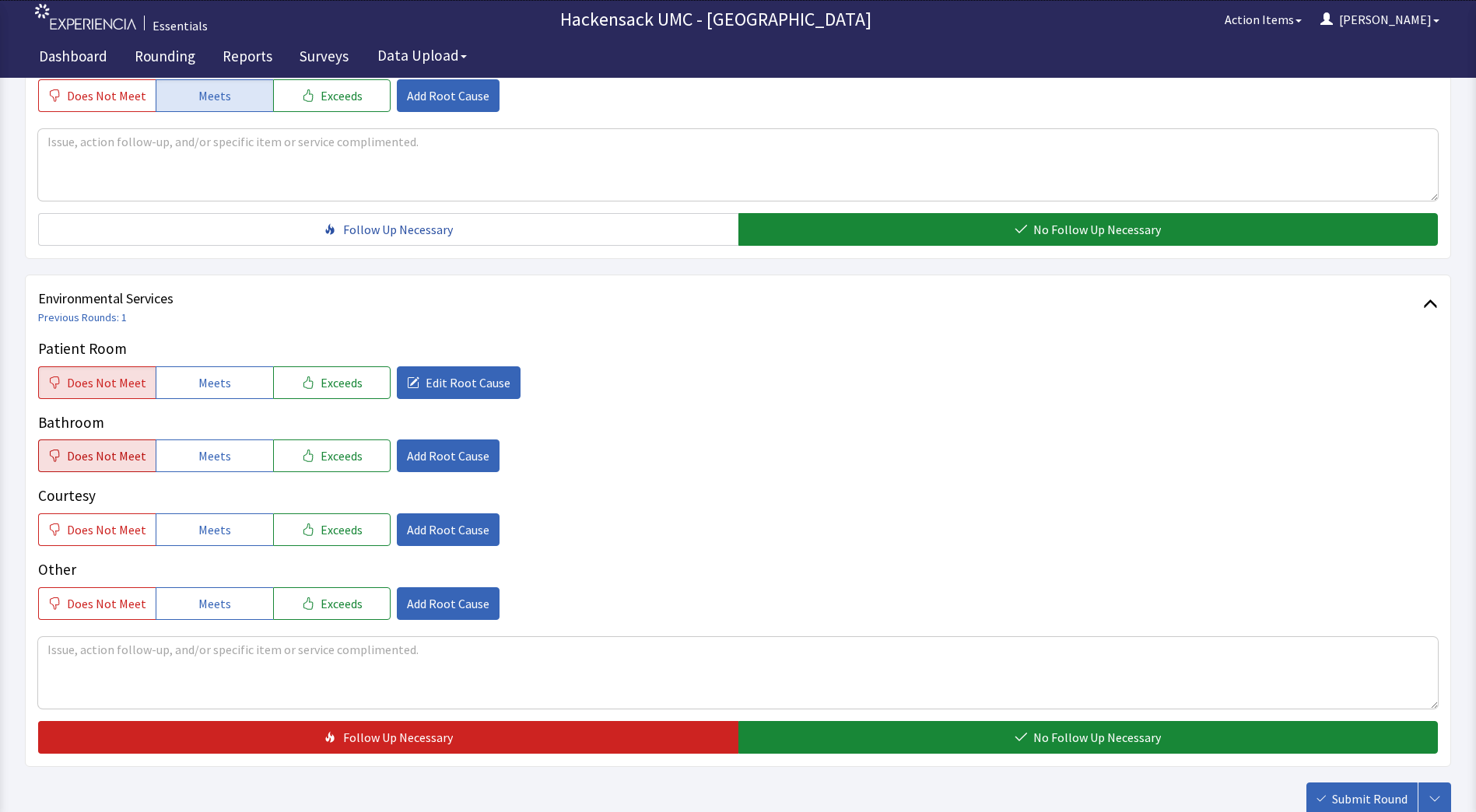
click at [103, 453] on span "Does Not Meet" at bounding box center [106, 455] width 80 height 18
click at [447, 454] on span "Add Root Cause" at bounding box center [448, 455] width 82 height 18
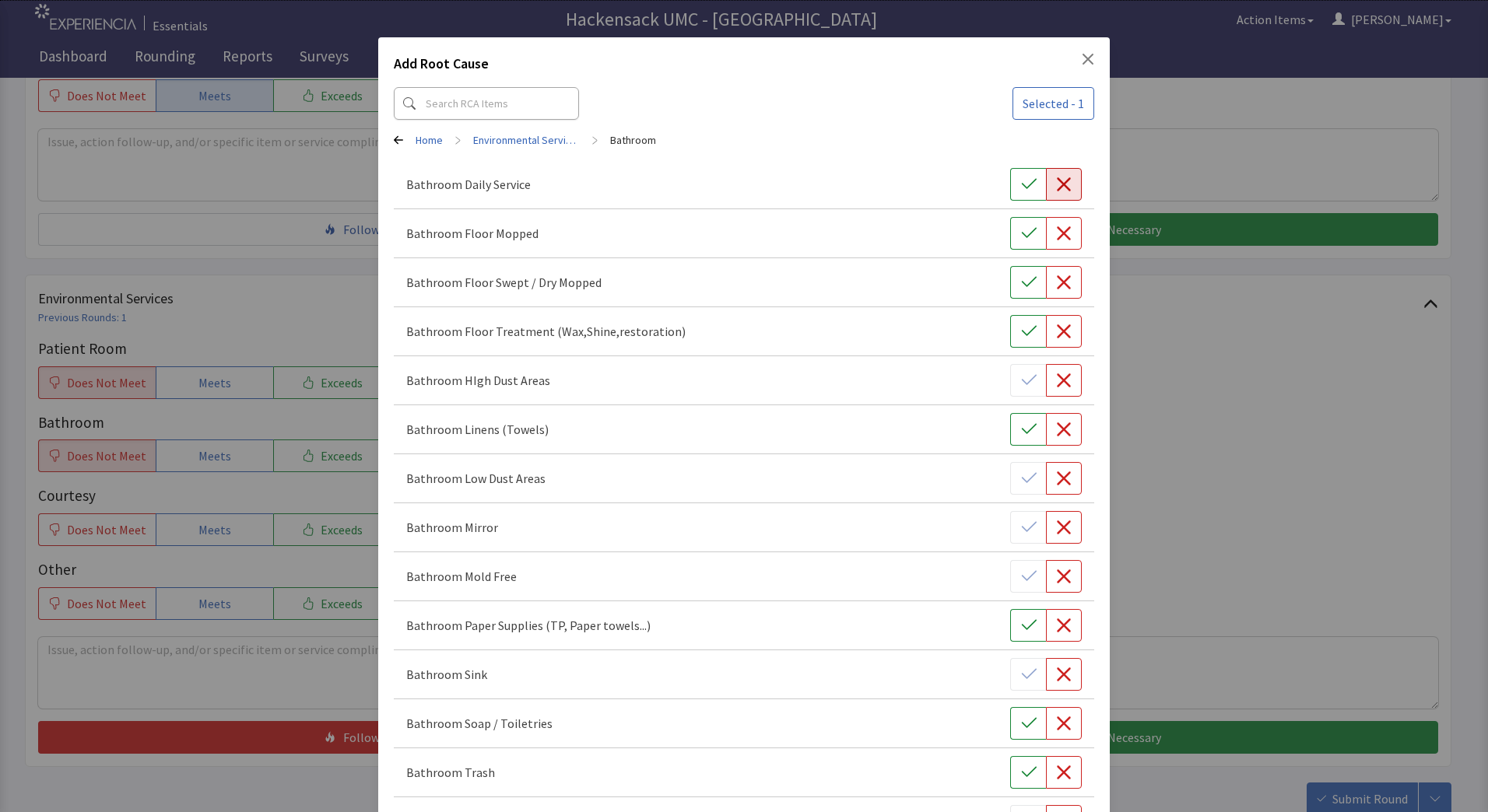
click at [1051, 197] on button "button" at bounding box center [1064, 184] width 36 height 32
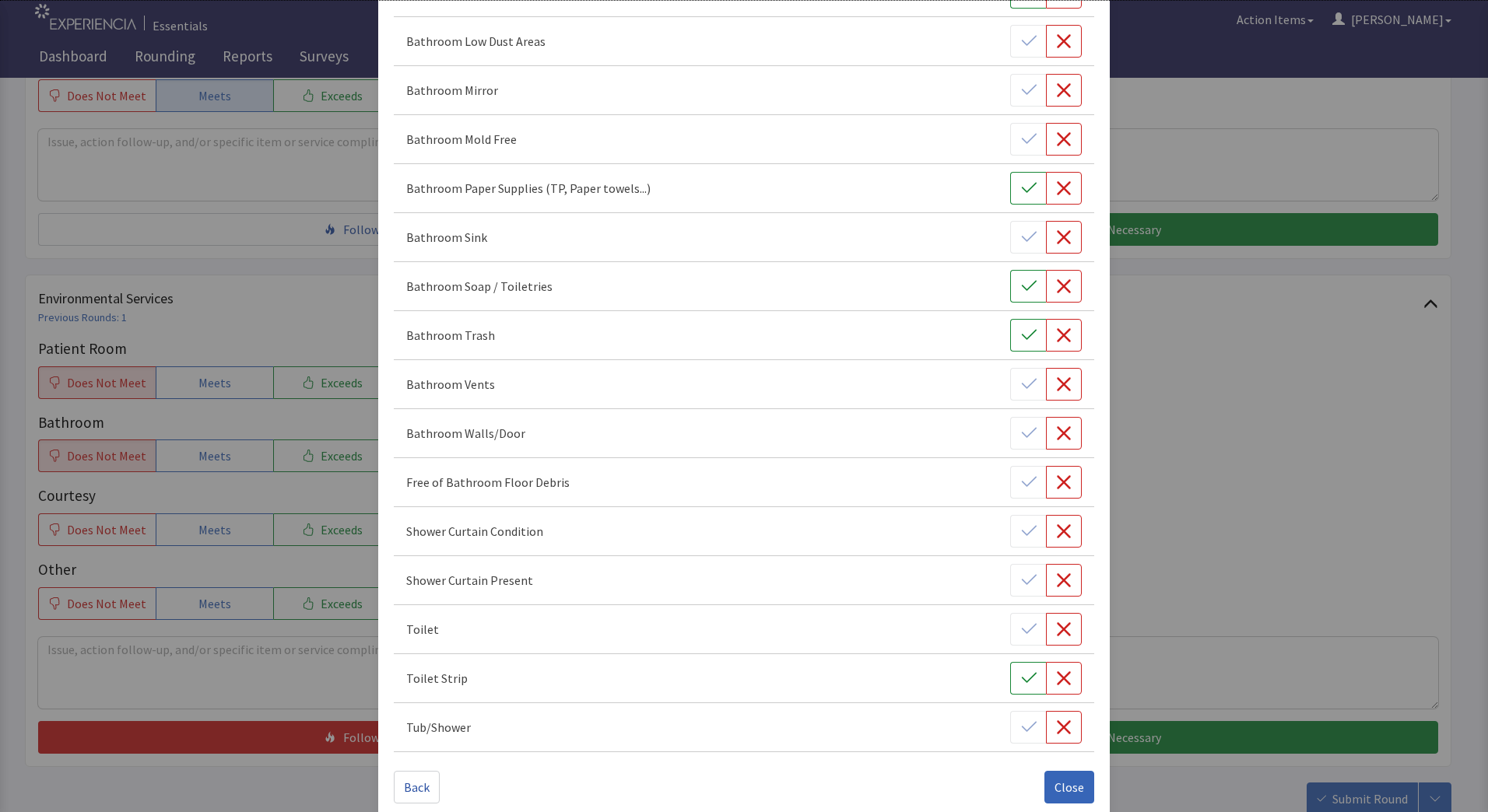
scroll to position [457, 0]
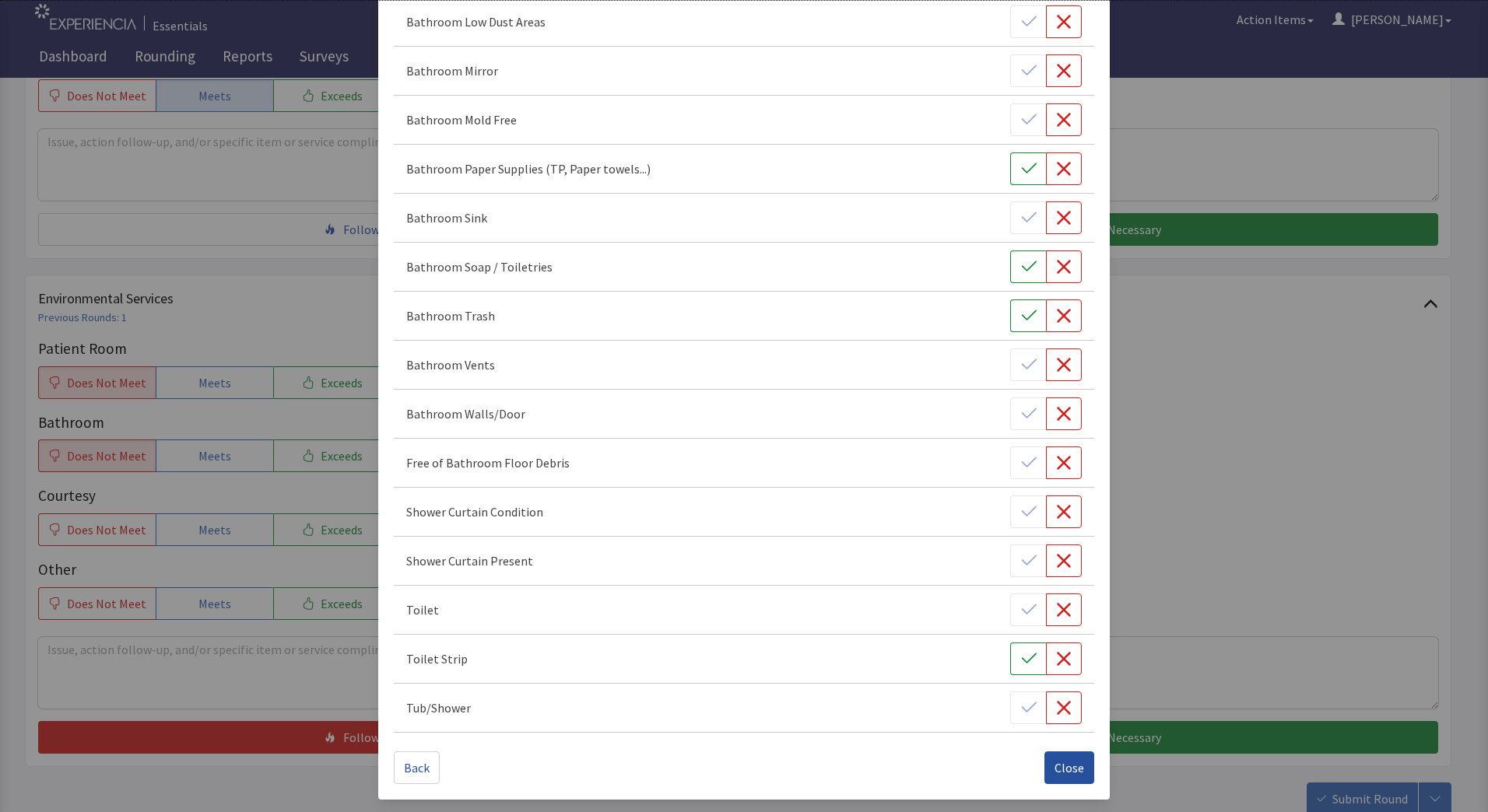
click at [1054, 771] on span "Close" at bounding box center [1069, 767] width 30 height 18
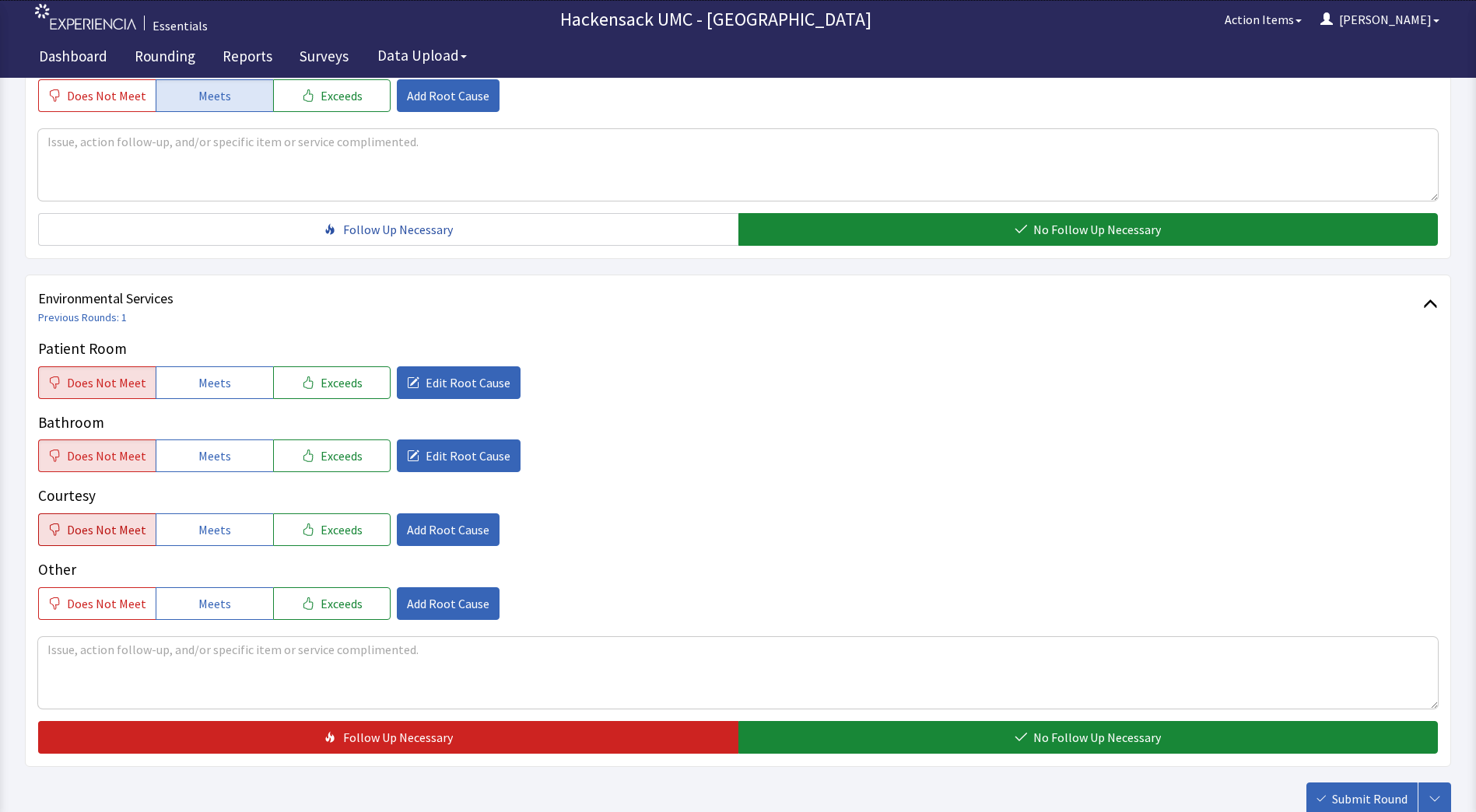
click at [114, 544] on button "Does Not Meet" at bounding box center [96, 530] width 118 height 32
click at [440, 531] on span "Add Root Cause" at bounding box center [448, 530] width 82 height 18
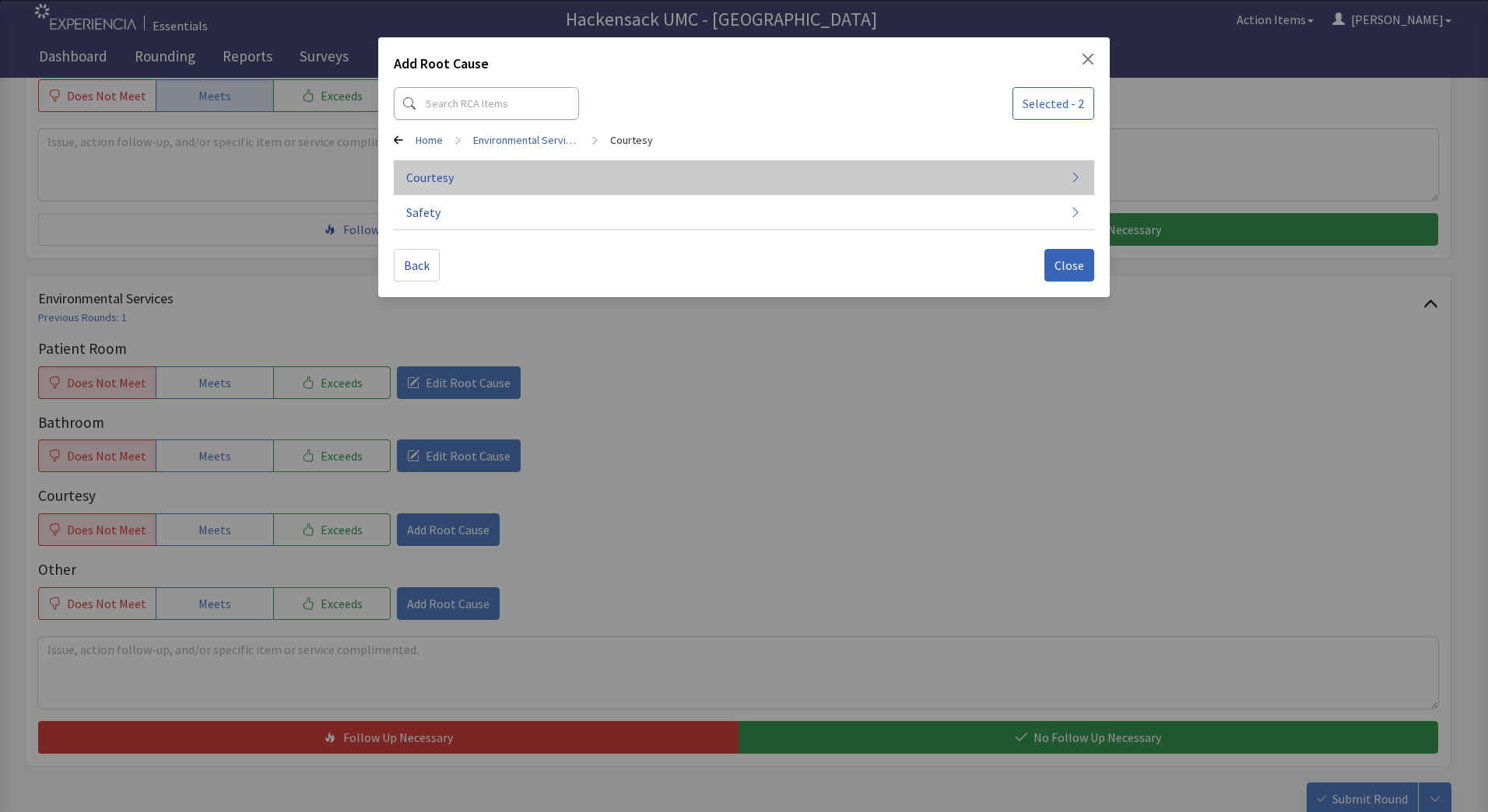
click at [493, 188] on button "Courtesy" at bounding box center [744, 178] width 701 height 35
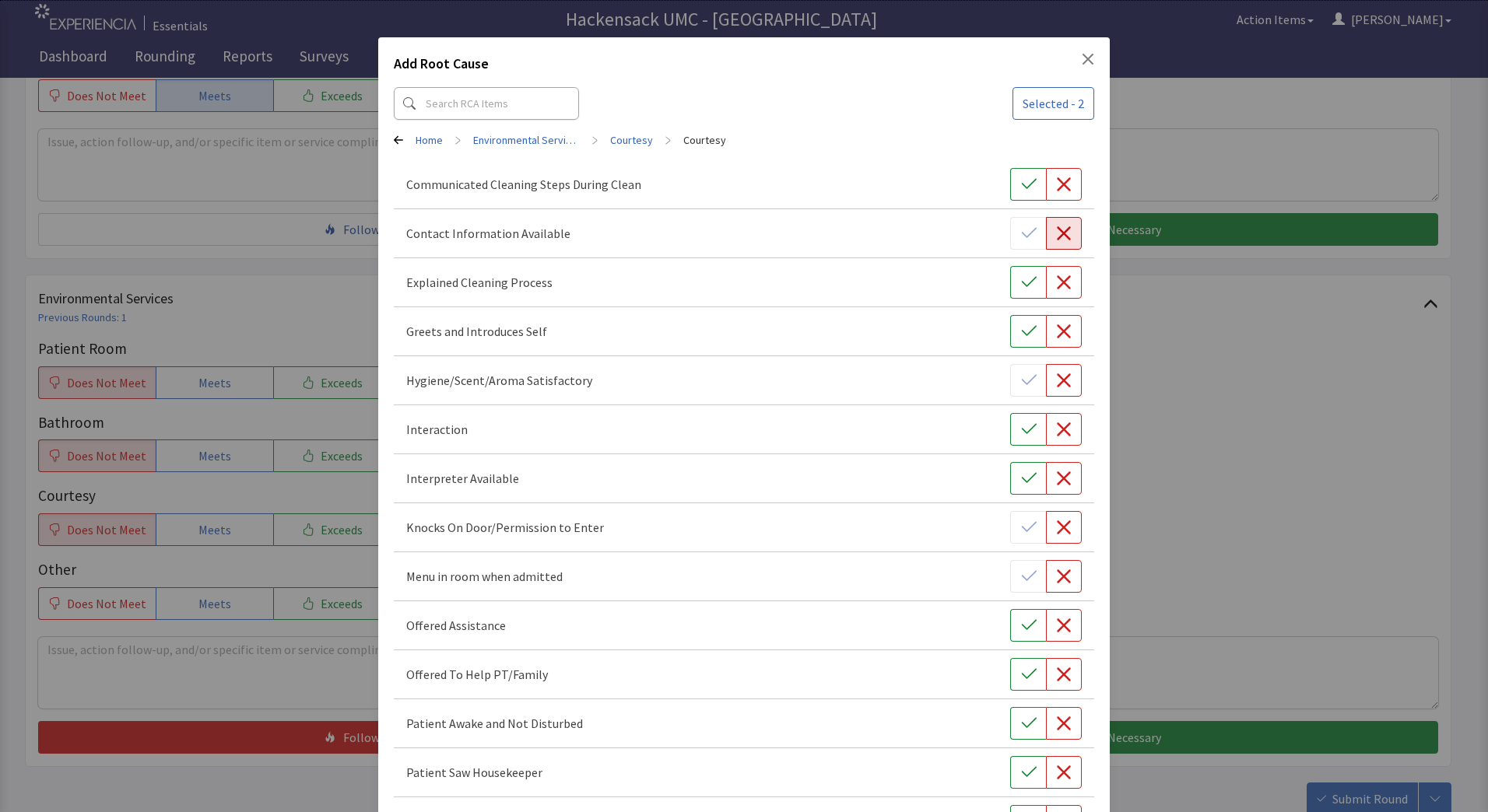
click at [1056, 239] on icon "button" at bounding box center [1064, 233] width 16 height 16
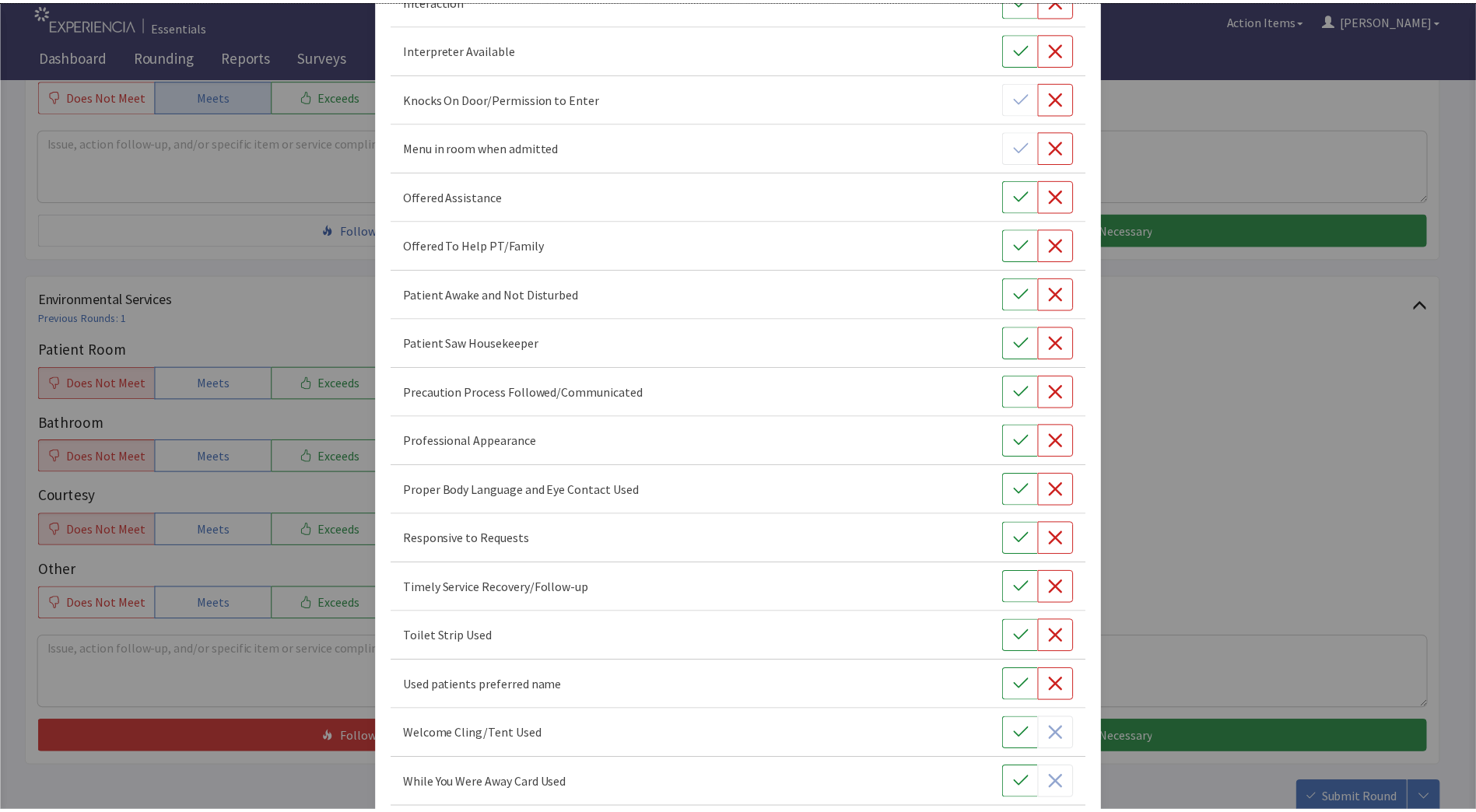
scroll to position [506, 0]
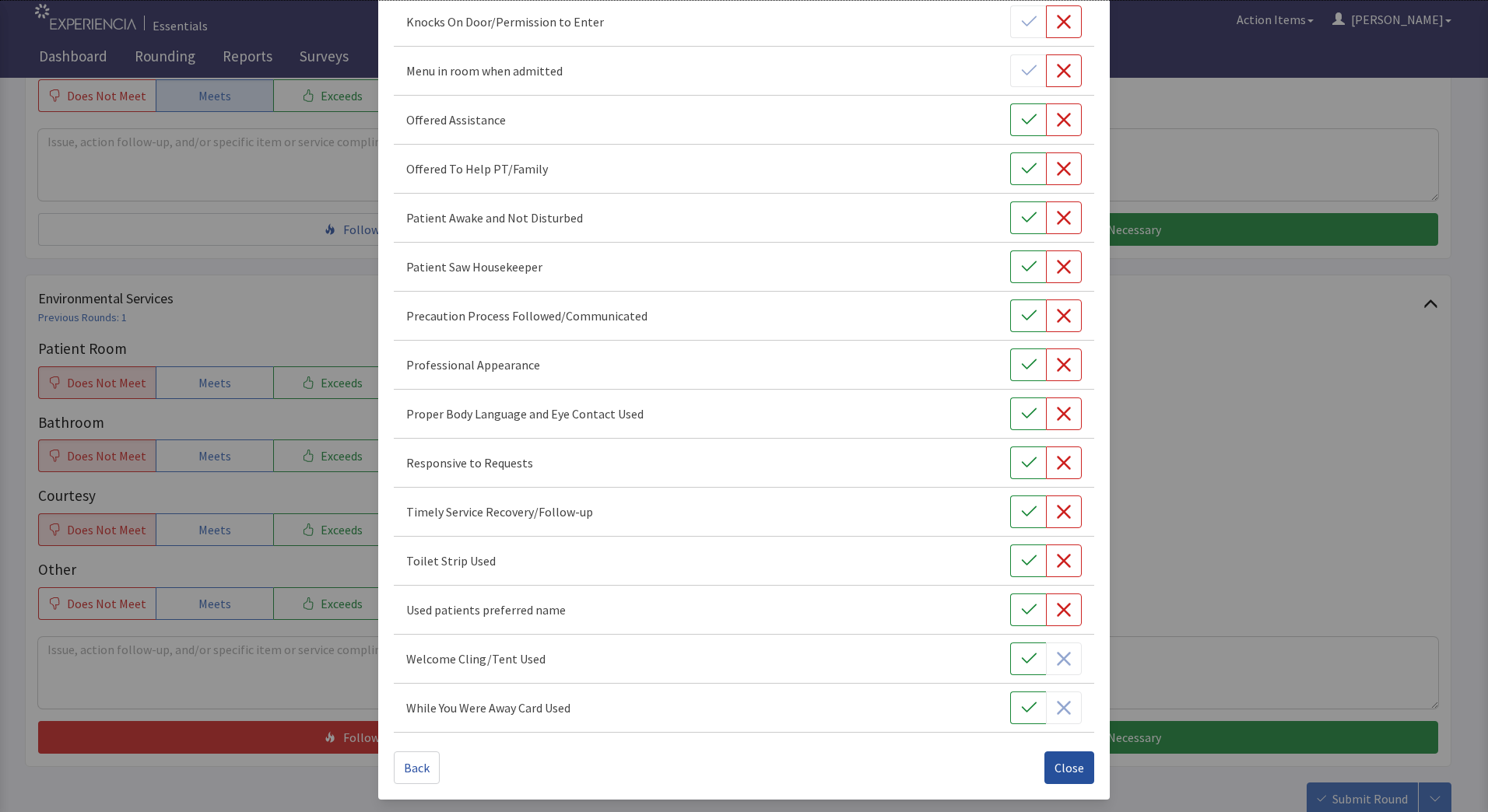
click at [1071, 766] on span "Close" at bounding box center [1069, 767] width 30 height 18
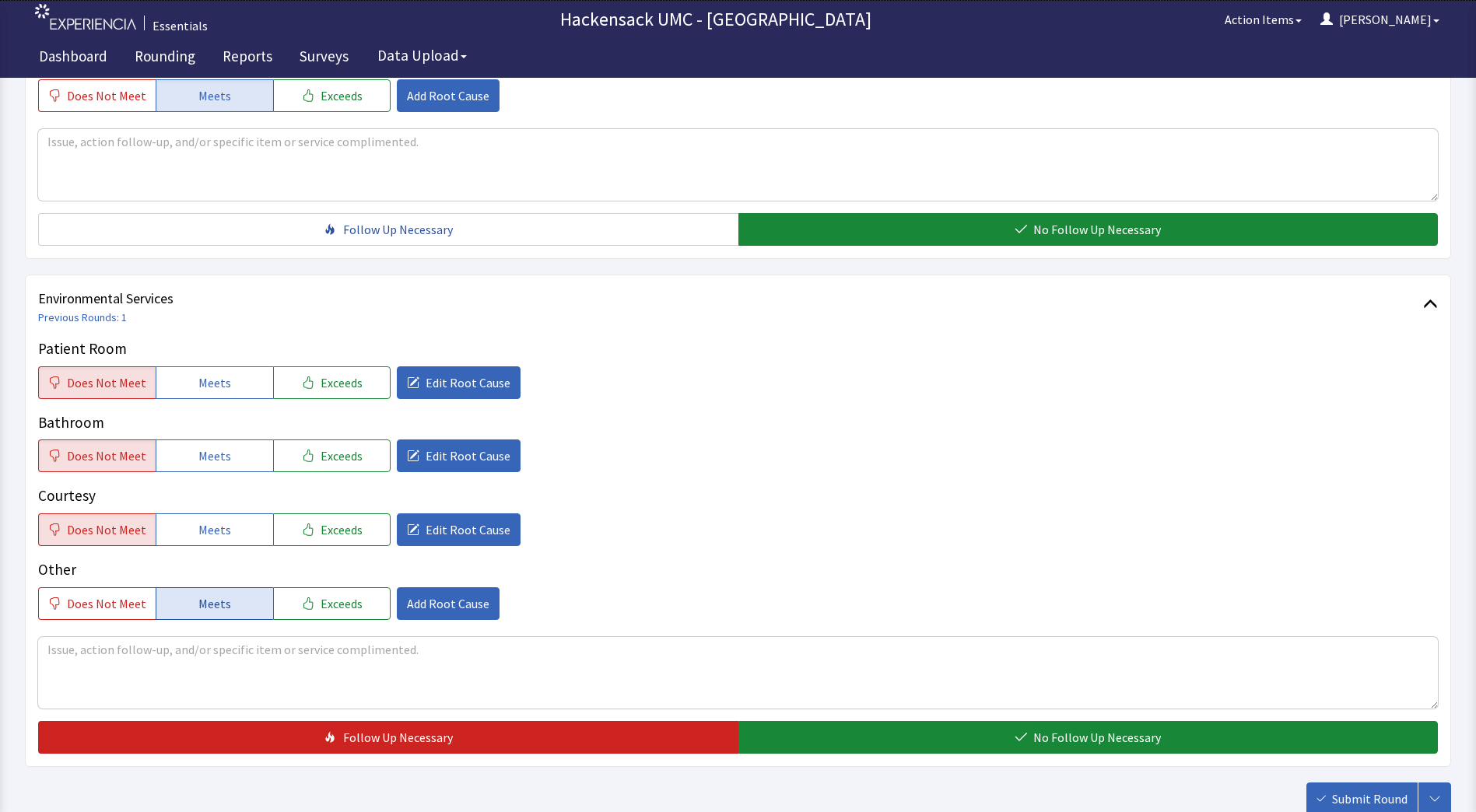
click at [209, 597] on span "Meets" at bounding box center [214, 603] width 32 height 18
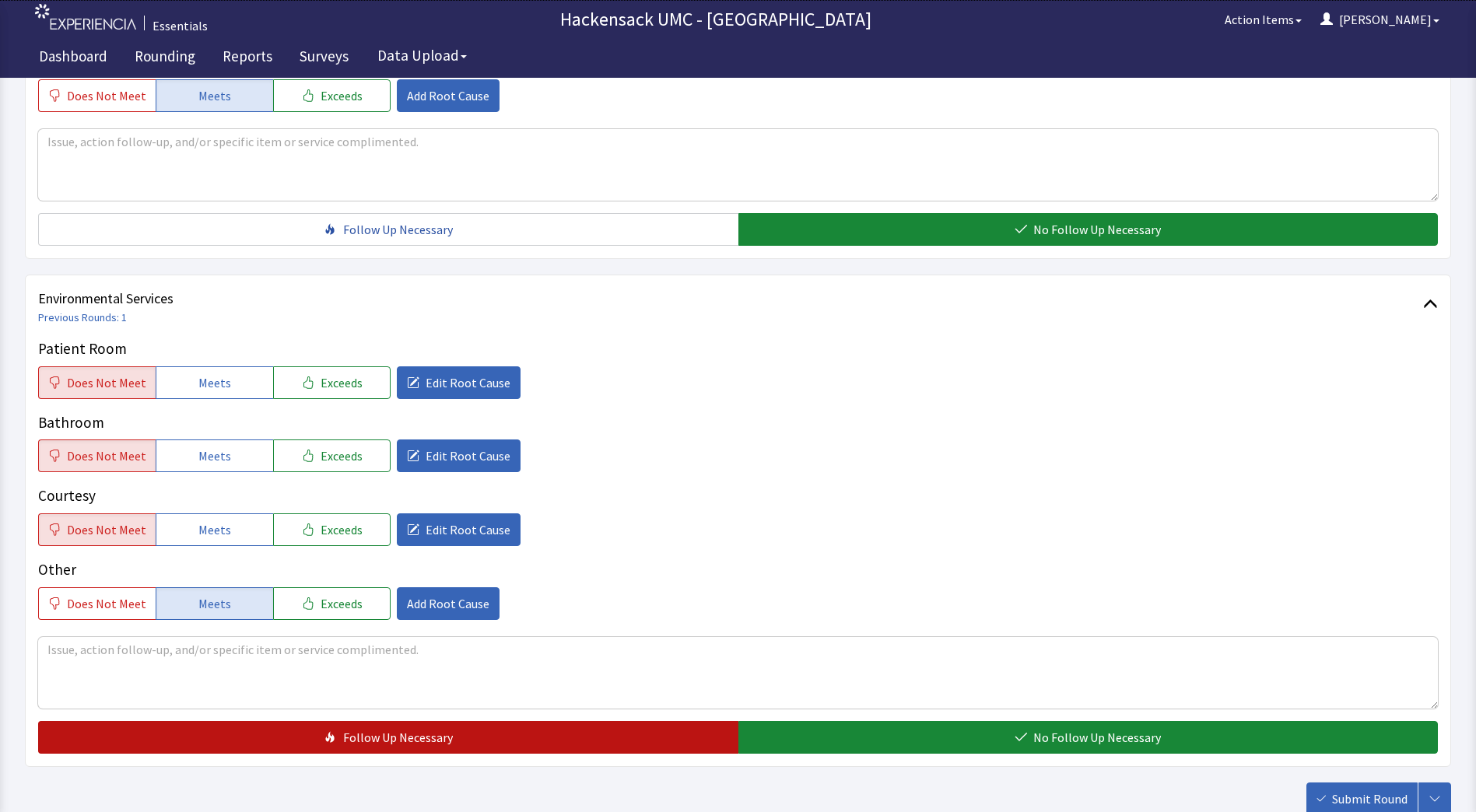
click at [195, 744] on button "Follow Up Necessary" at bounding box center [388, 737] width 701 height 32
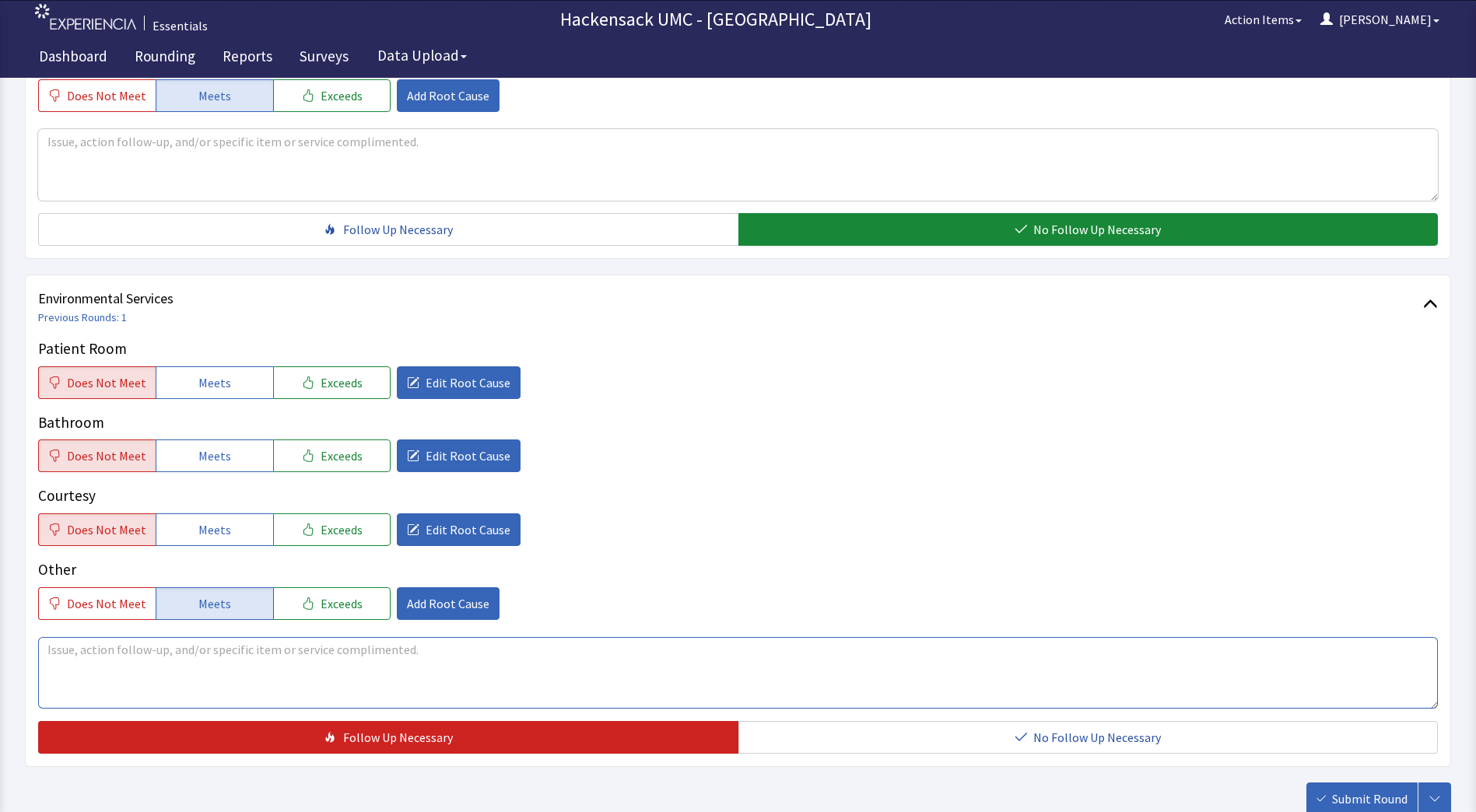
click at [169, 680] on textarea at bounding box center [738, 673] width 1400 height 72
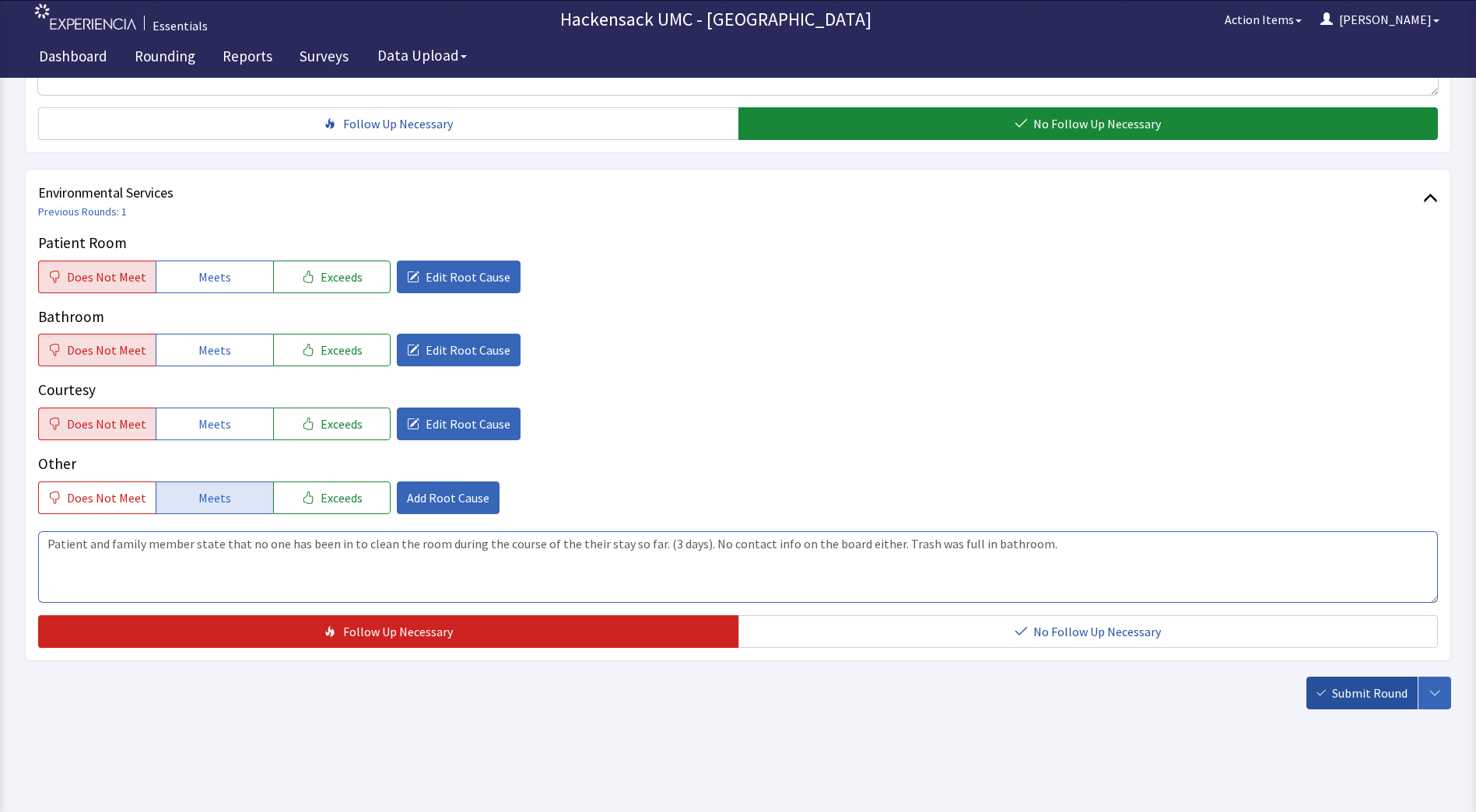
type textarea "Patient and family member state that no one has been in to clean the room durin…"
click at [1353, 698] on span "Submit Round" at bounding box center [1370, 693] width 75 height 18
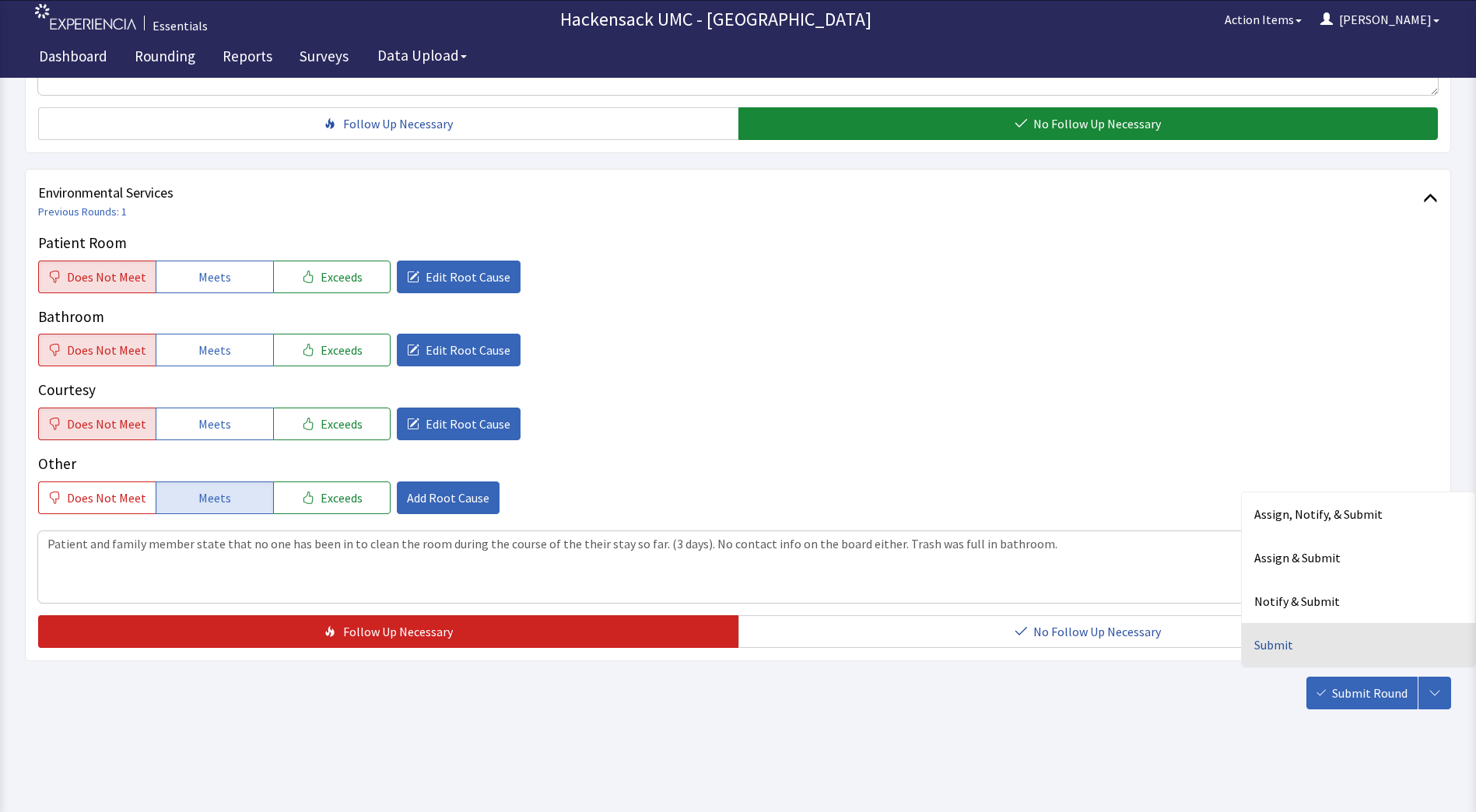
click at [1281, 637] on div "Submit" at bounding box center [1358, 645] width 233 height 44
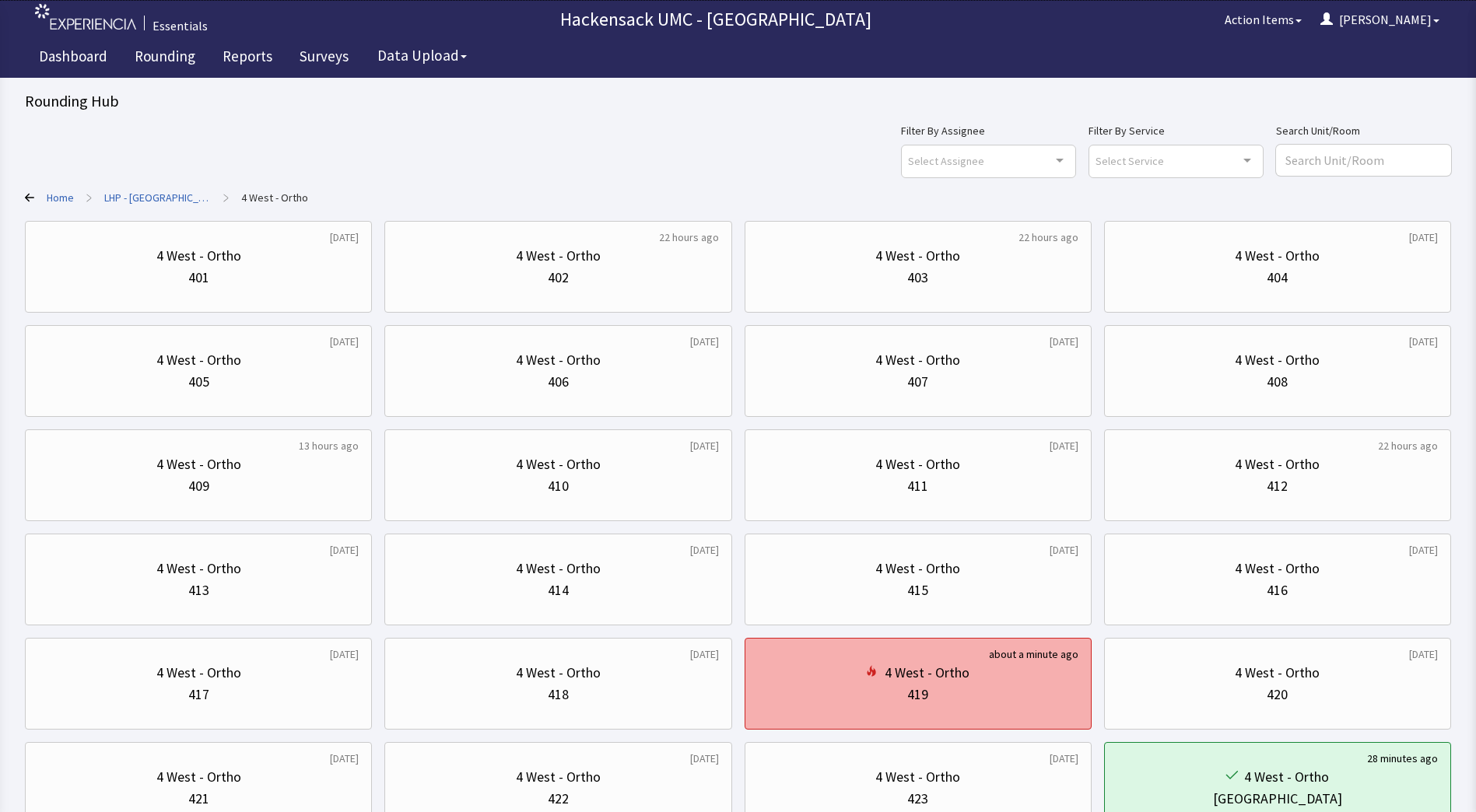
click at [967, 709] on div "4 West - Ortho 419" at bounding box center [918, 683] width 321 height 75
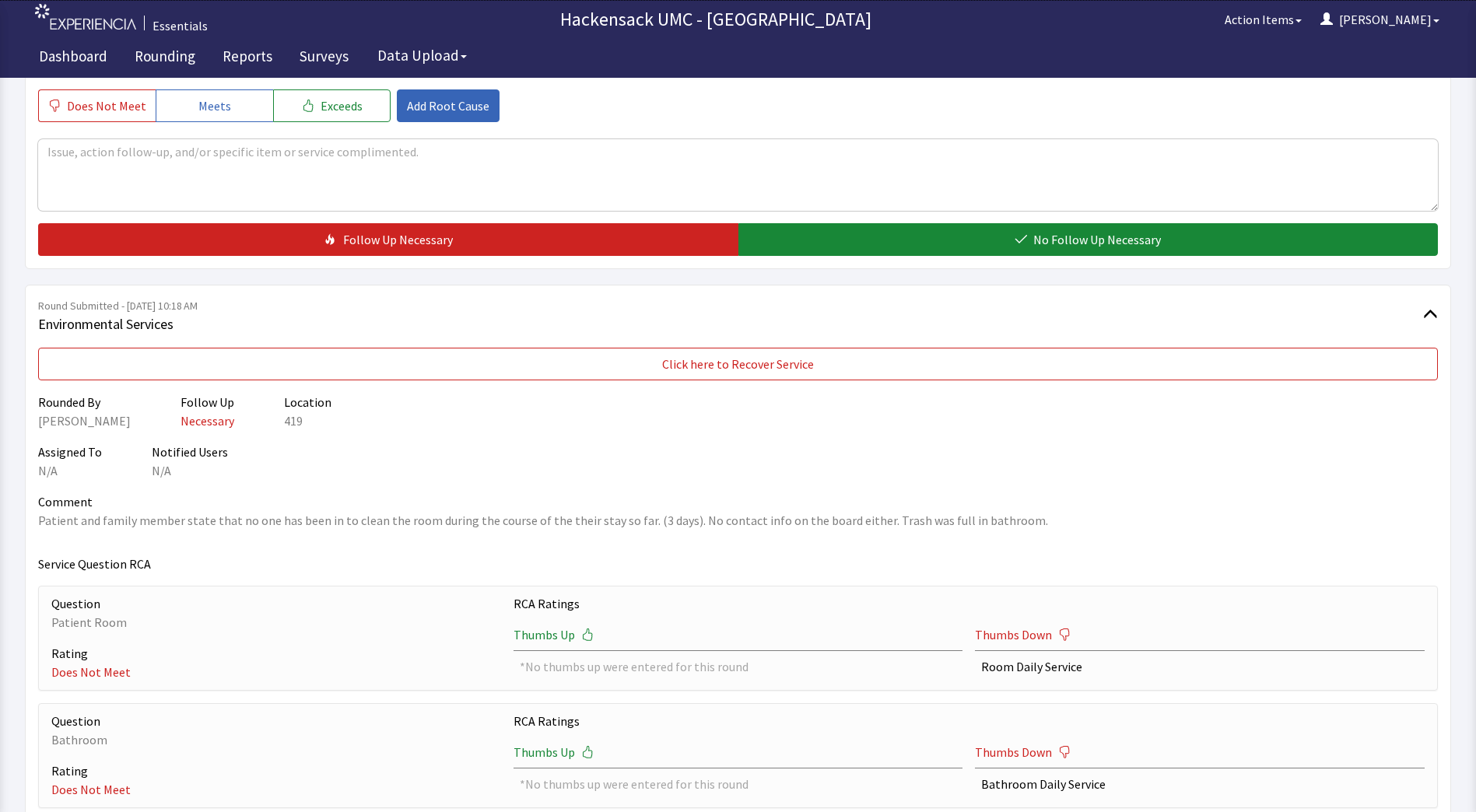
scroll to position [655, 0]
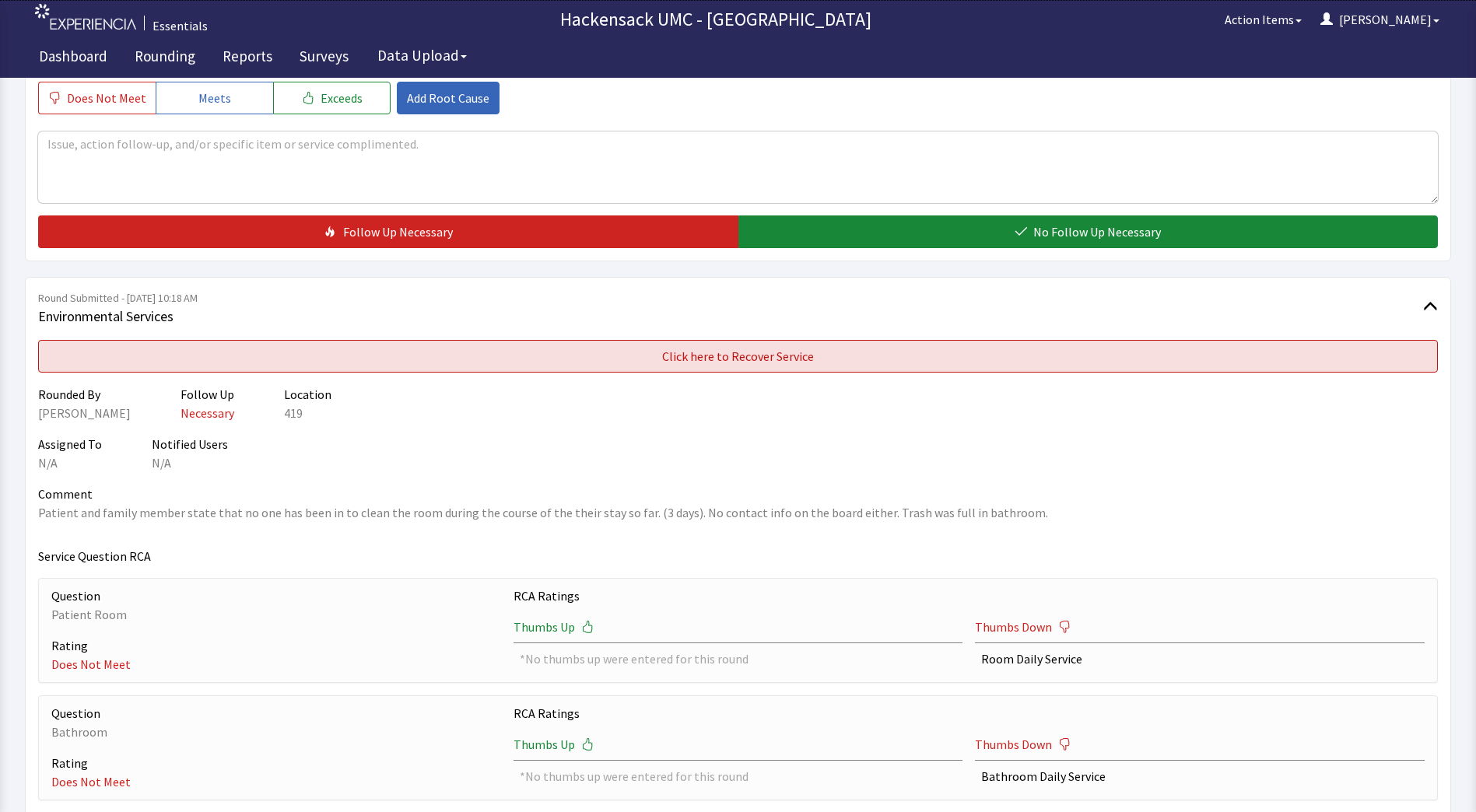
click at [1110, 361] on button "Click here to Recover Service" at bounding box center [738, 356] width 1400 height 32
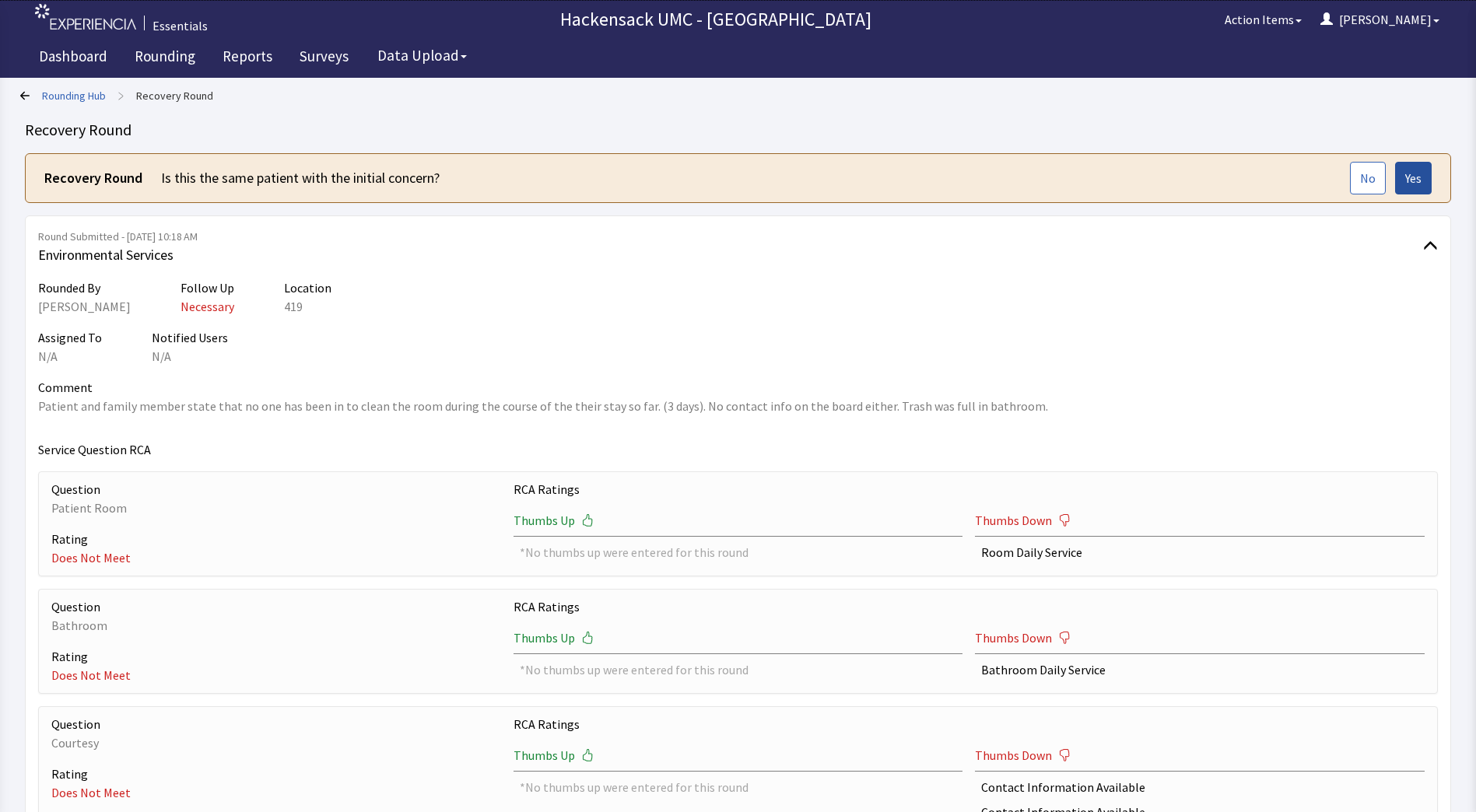
click at [1412, 182] on span "Yes" at bounding box center [1414, 178] width 17 height 18
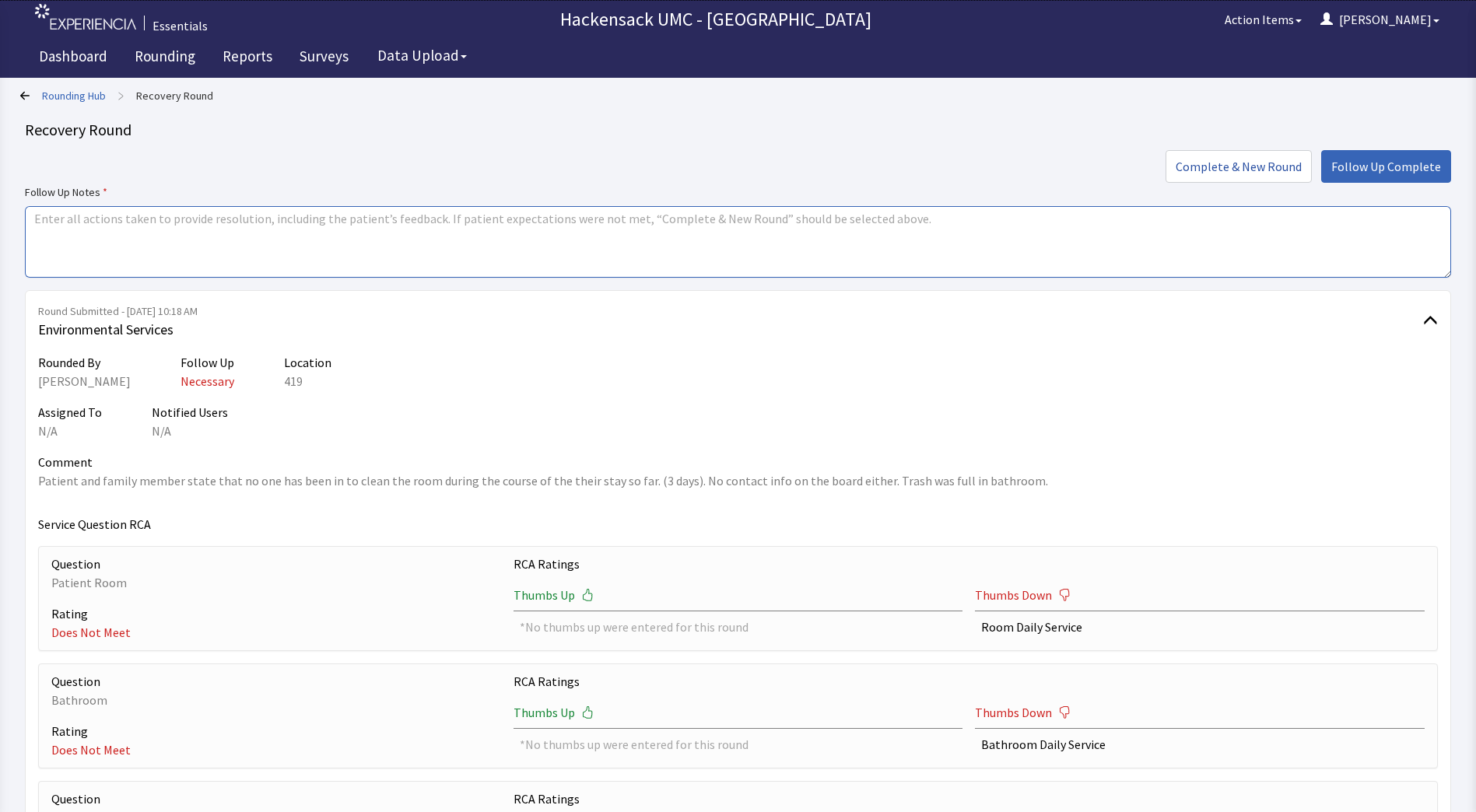
click at [340, 231] on textarea at bounding box center [738, 242] width 1427 height 72
type textarea "Went and spoke with the patient apologized. Wrote the contact info on the patie…"
click at [1431, 169] on span "Follow Up Complete" at bounding box center [1386, 166] width 110 height 18
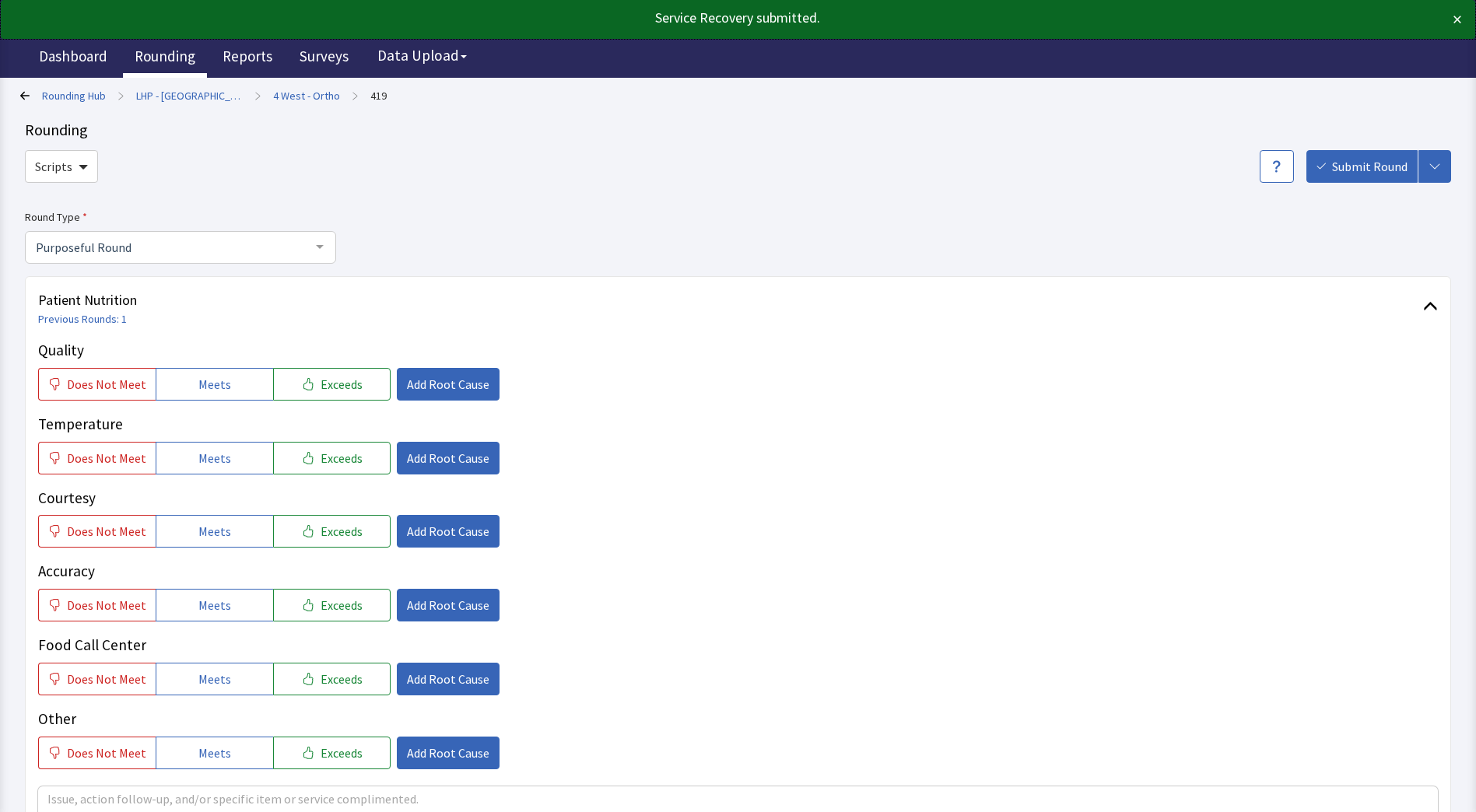
click at [164, 73] on link "Rounding" at bounding box center [165, 58] width 84 height 39
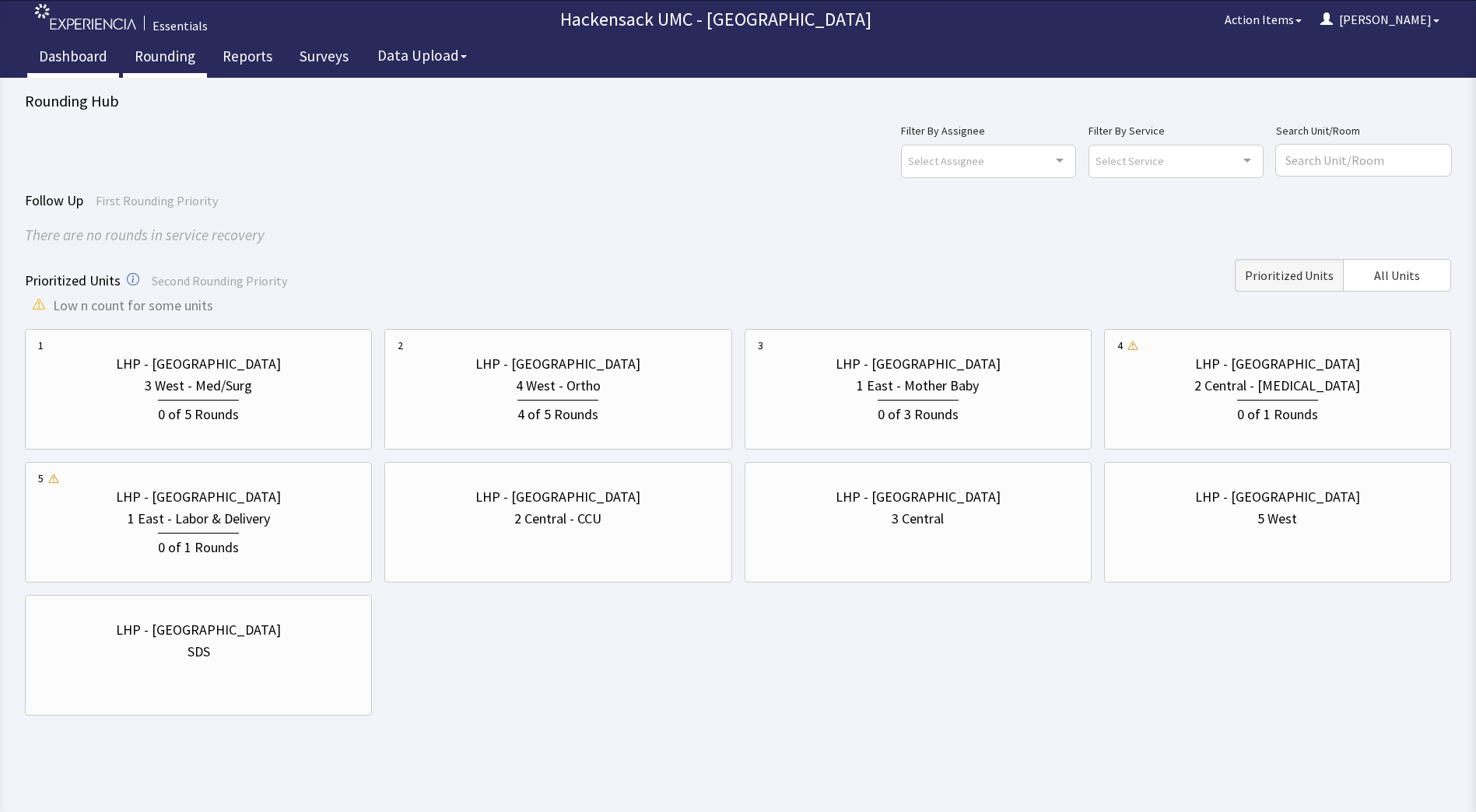
click link "Dashboard"
